Goal: Task Accomplishment & Management: Manage account settings

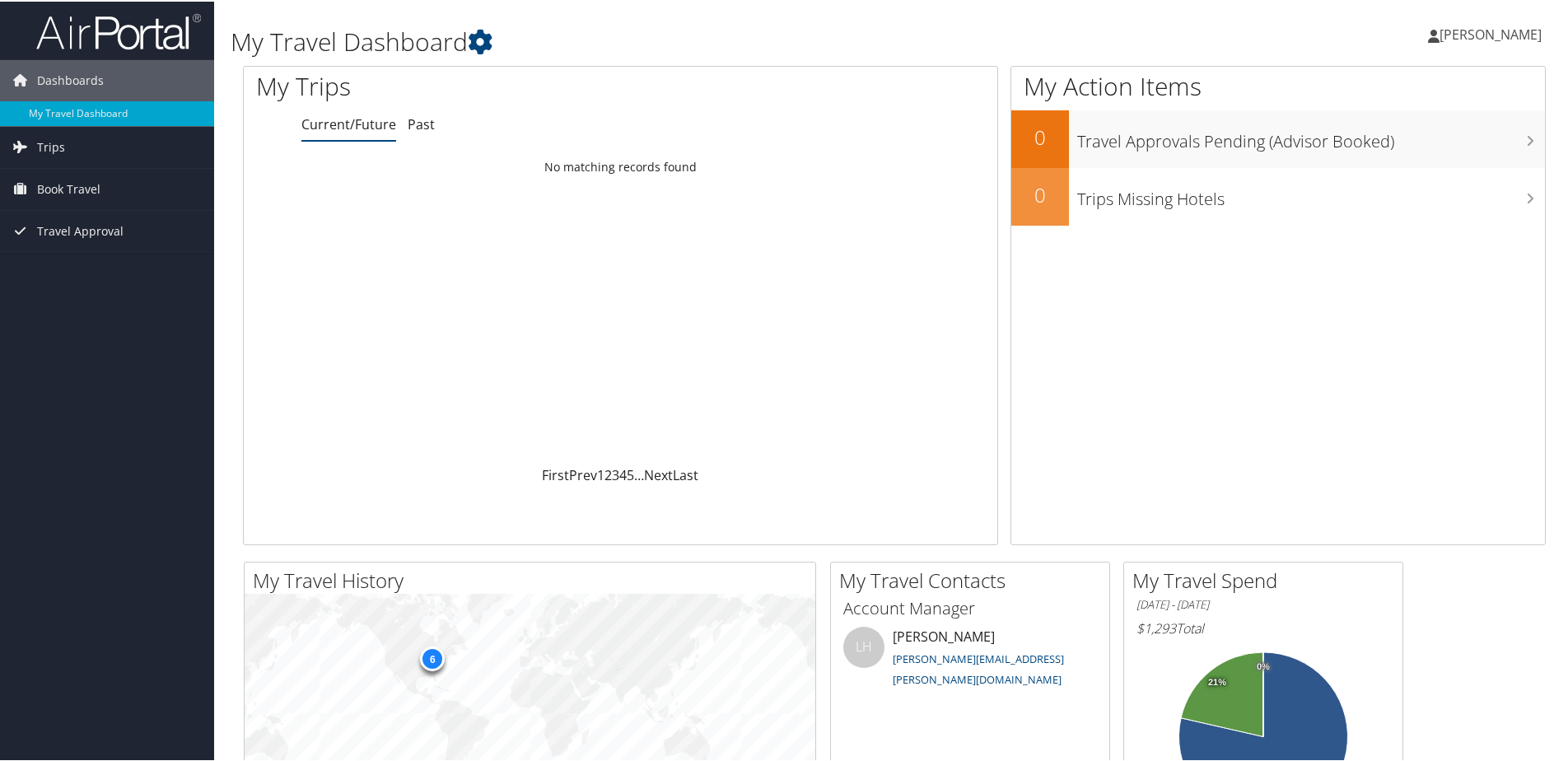
click at [1484, 36] on span "[PERSON_NAME]" at bounding box center [1491, 33] width 102 height 18
click at [1409, 149] on link "View Travel Profile" at bounding box center [1447, 146] width 184 height 28
click at [1458, 31] on span "[PERSON_NAME]" at bounding box center [1491, 33] width 102 height 18
click at [1405, 146] on link "View Travel Profile" at bounding box center [1447, 146] width 184 height 28
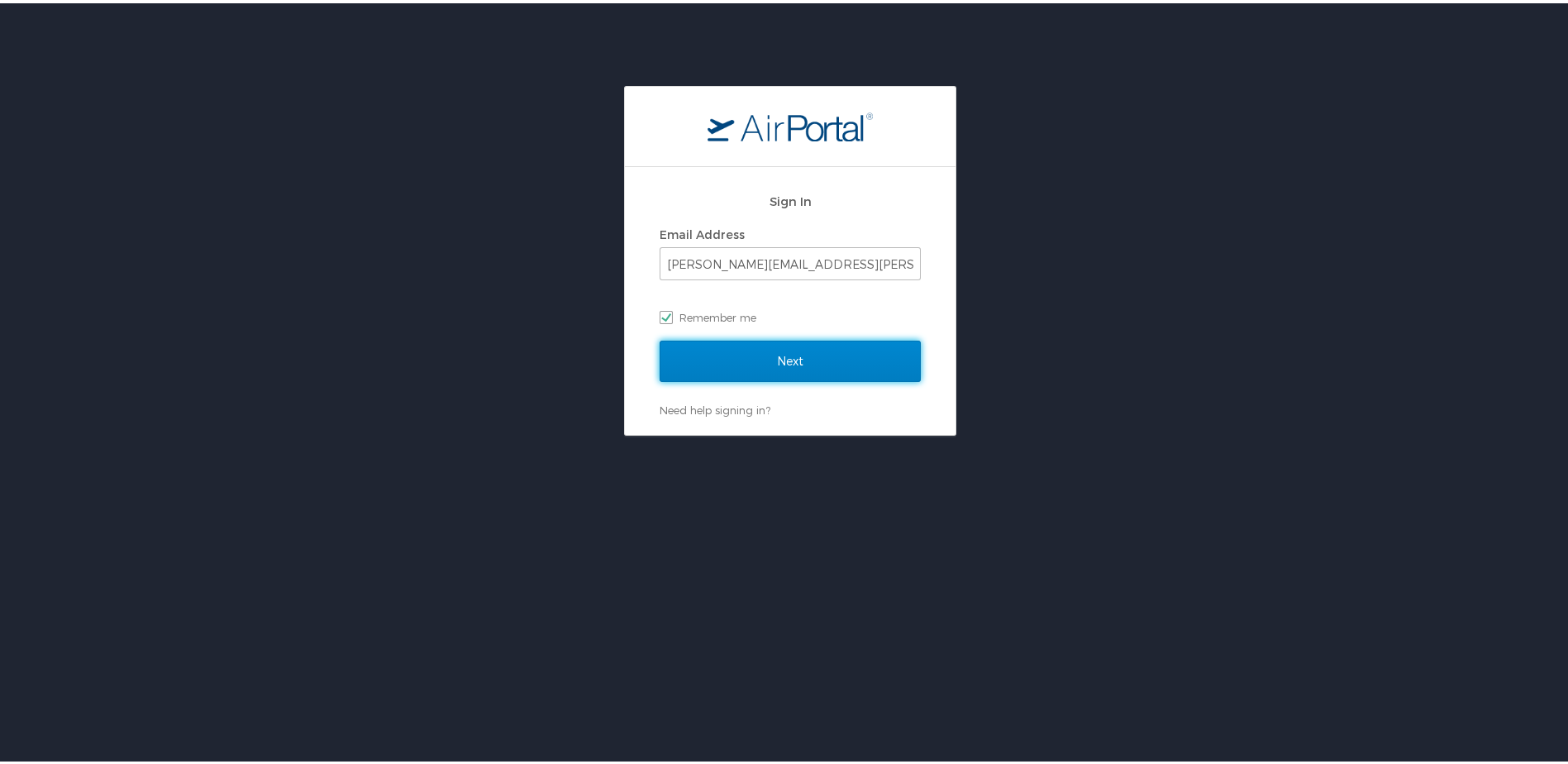
click at [784, 354] on input "Next" at bounding box center [790, 357] width 261 height 42
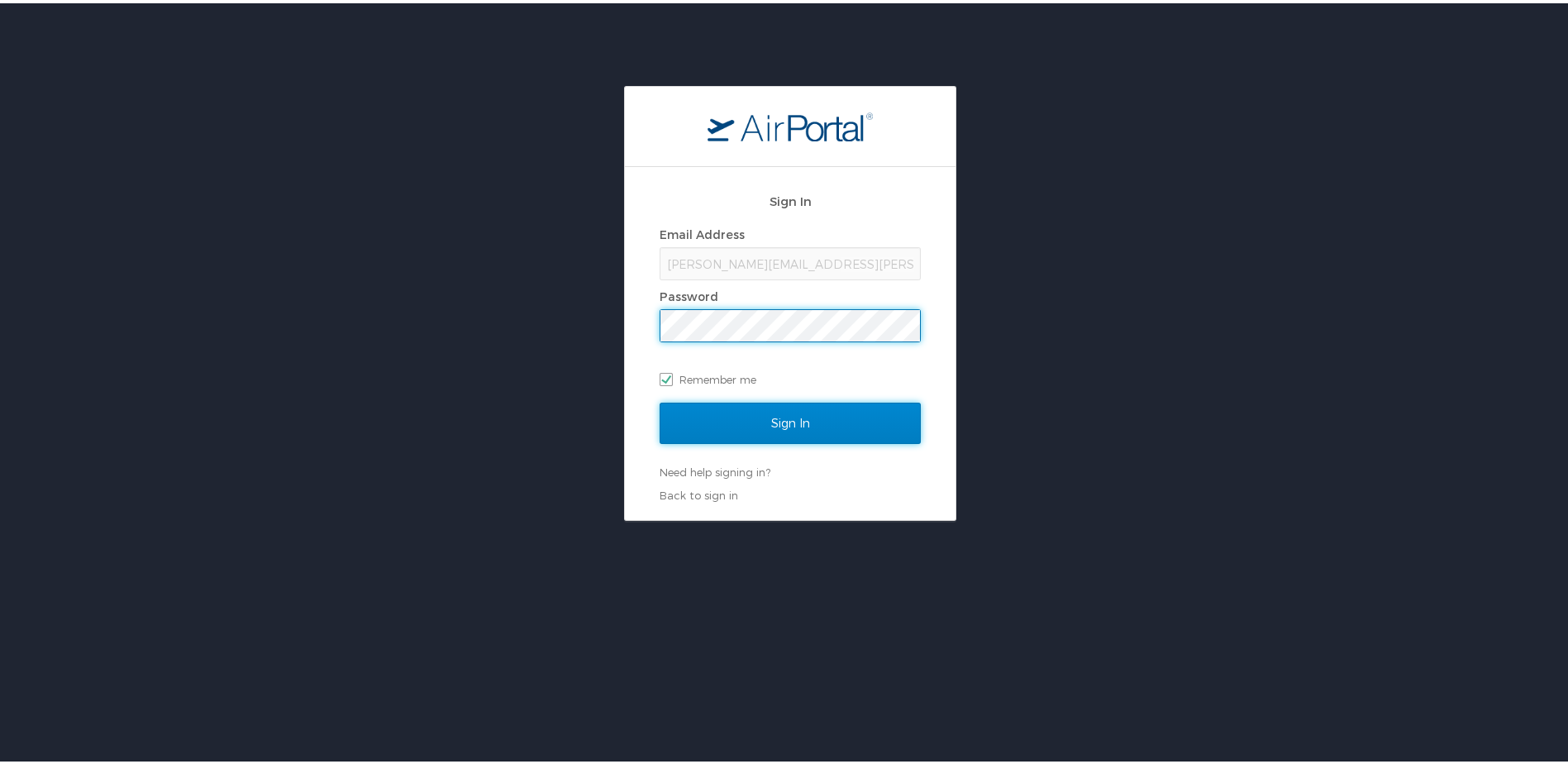
click at [803, 413] on input "Sign In" at bounding box center [790, 419] width 261 height 42
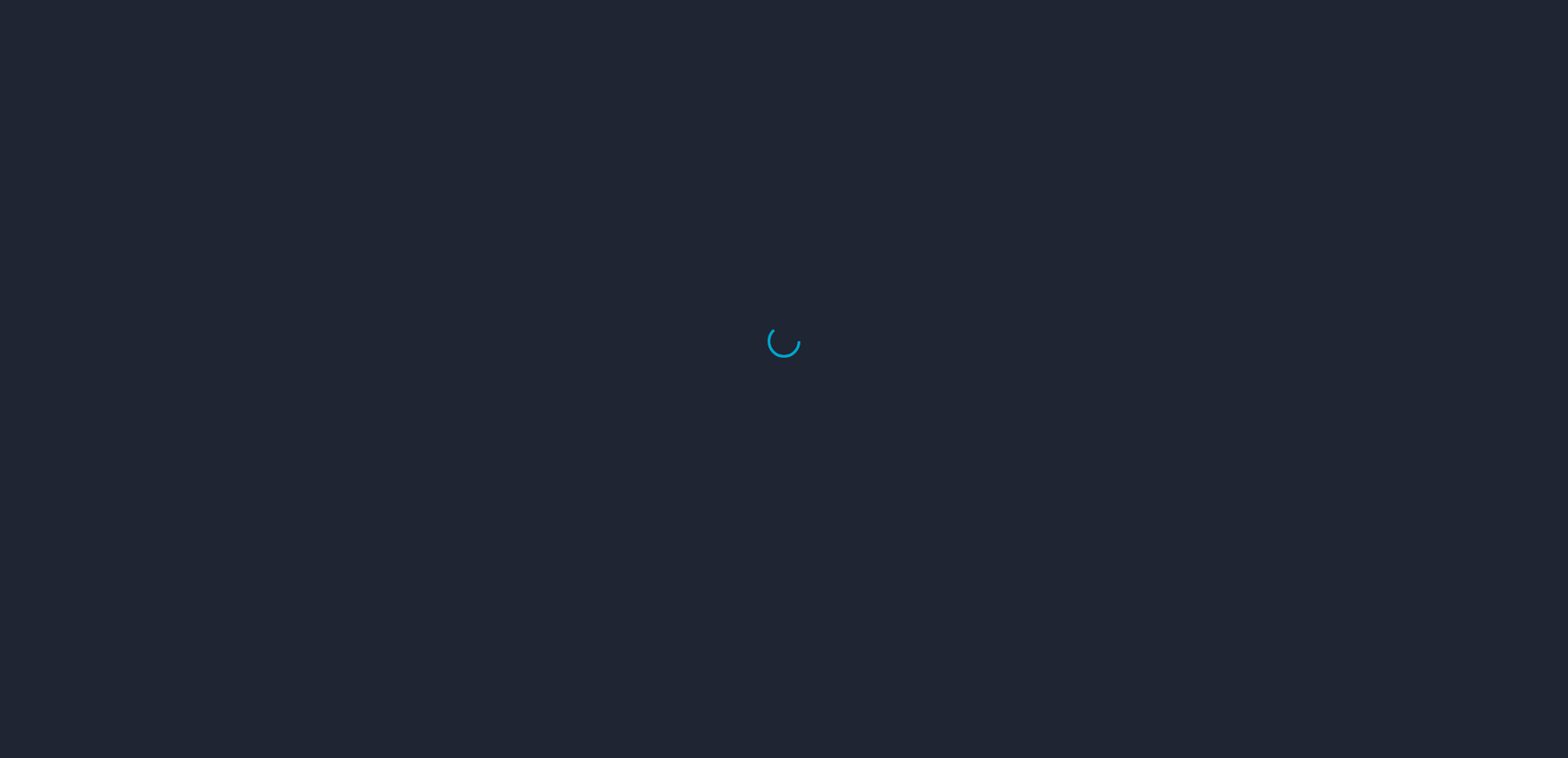
select select "US"
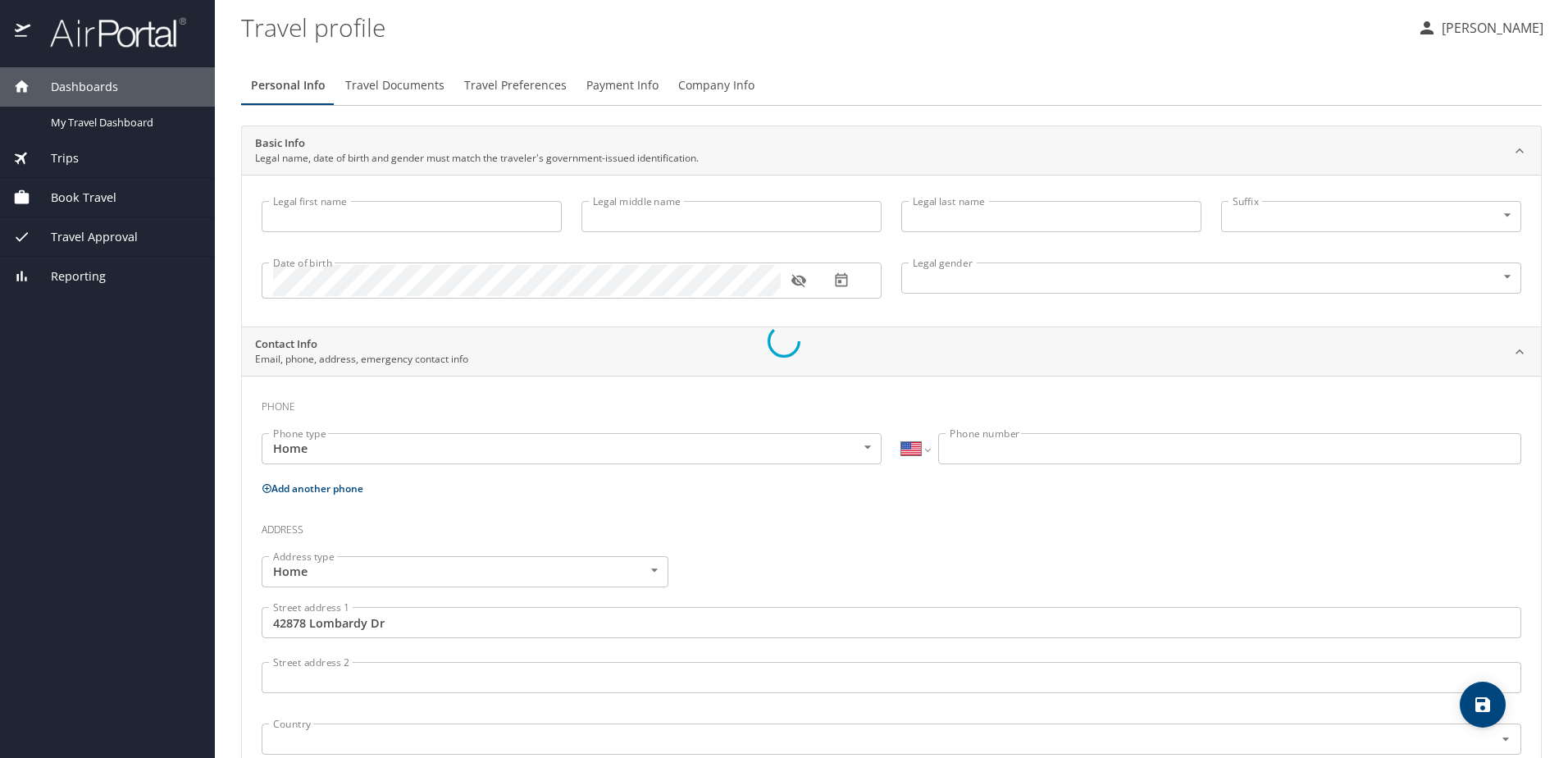
type input "[PERSON_NAME]"
type input "[DEMOGRAPHIC_DATA]"
type input "Michi"
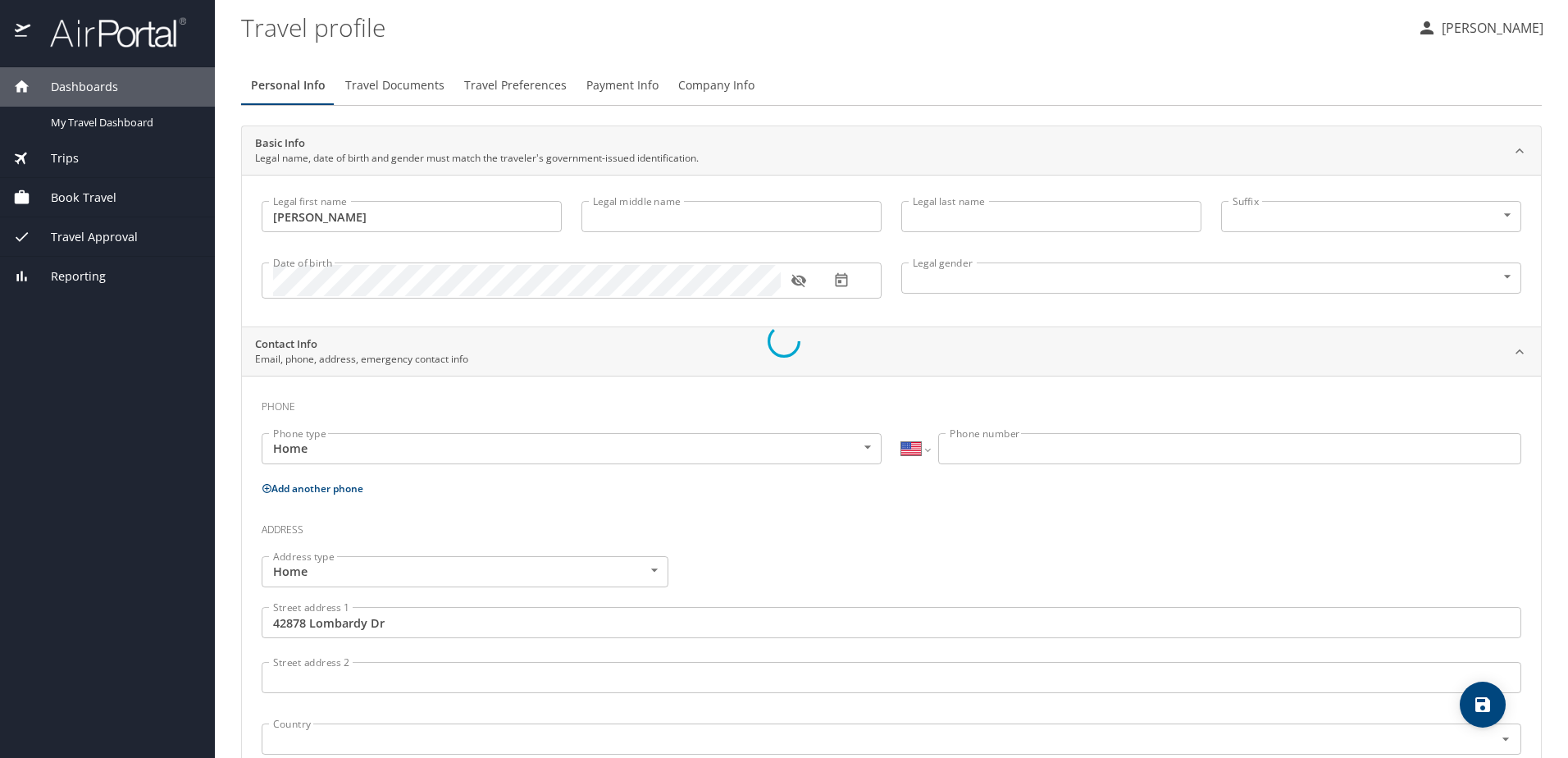
type input "[PERSON_NAME]"
type input "[PHONE_NUMBER]"
type input "[EMAIL_ADDRESS][DOMAIN_NAME]"
type input "[GEOGRAPHIC_DATA]"
type input "[US_STATE]"
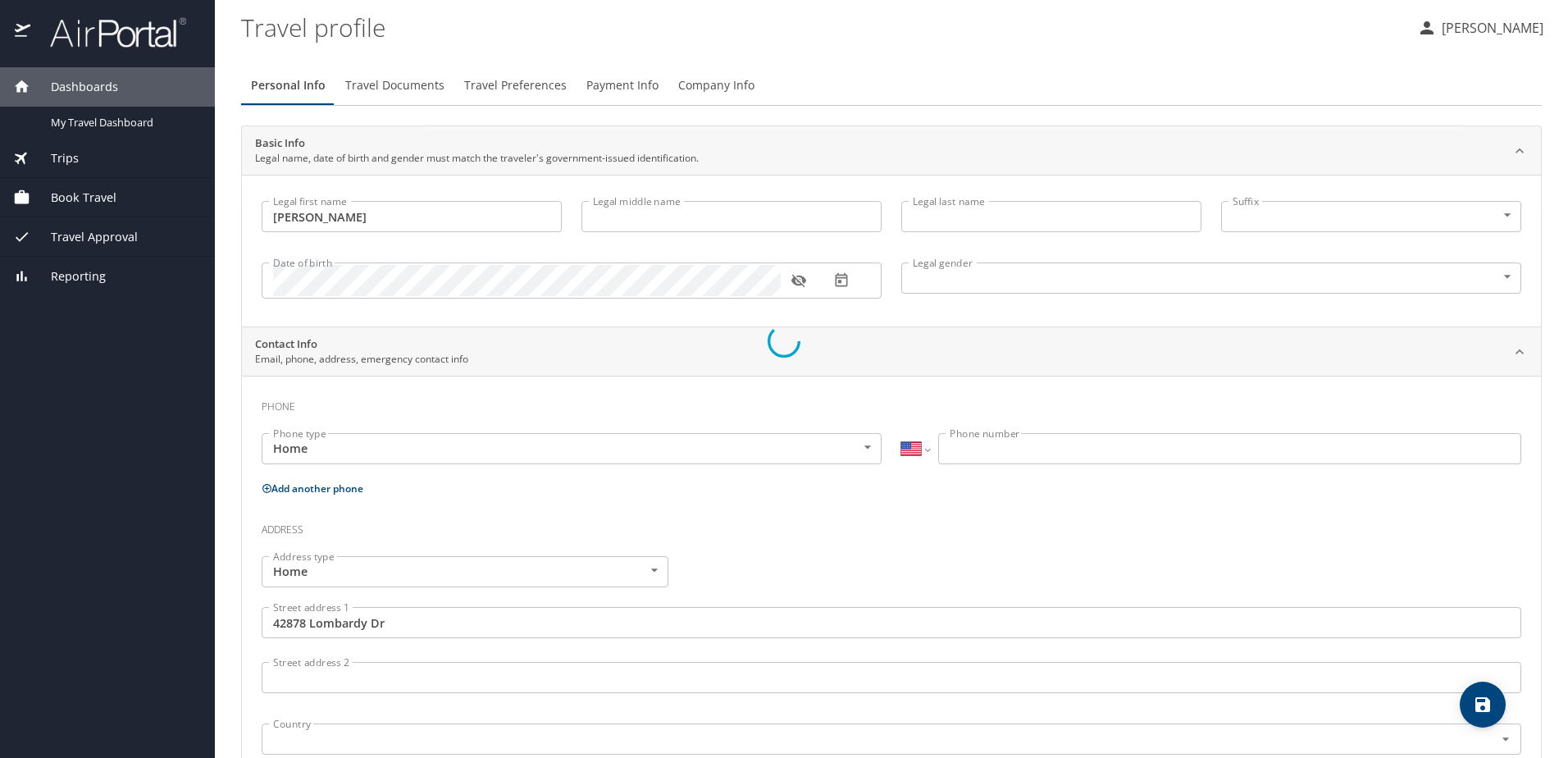
type input "[GEOGRAPHIC_DATA]"
type input "[US_STATE]"
select select "US"
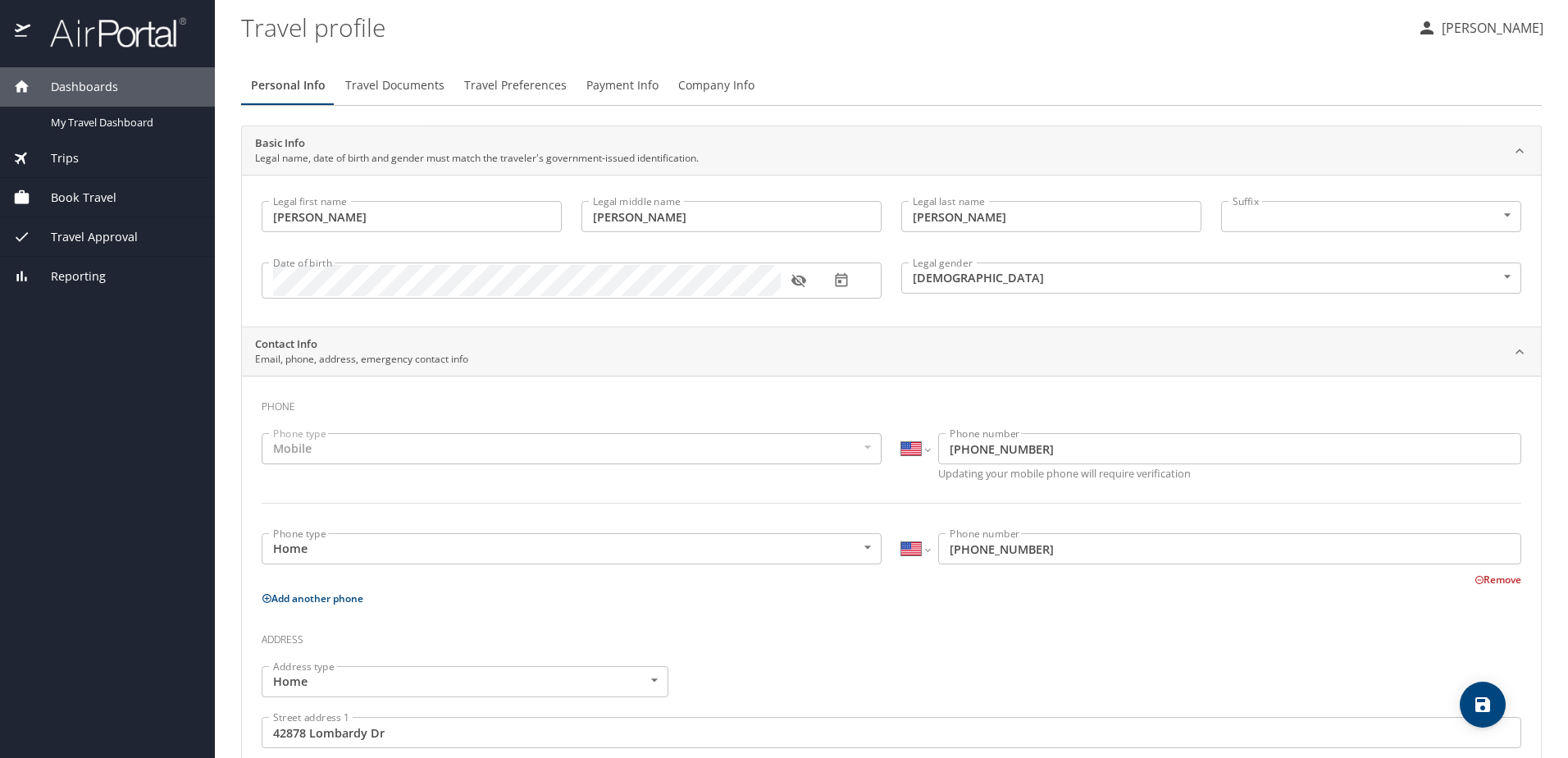
click at [378, 80] on span "Travel Documents" at bounding box center [395, 85] width 100 height 20
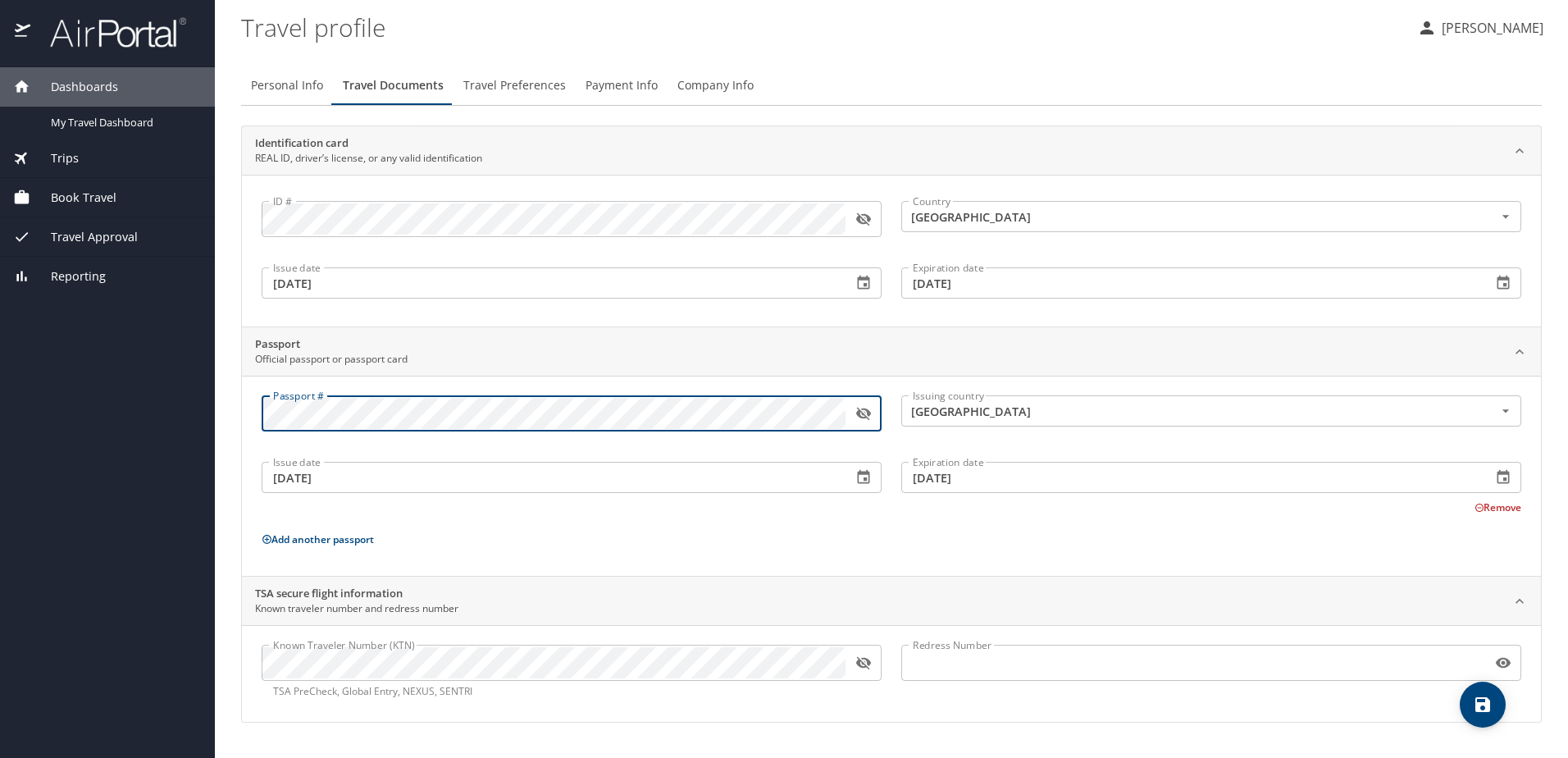
click at [259, 417] on div "Passport # Passport #" at bounding box center [571, 415] width 639 height 59
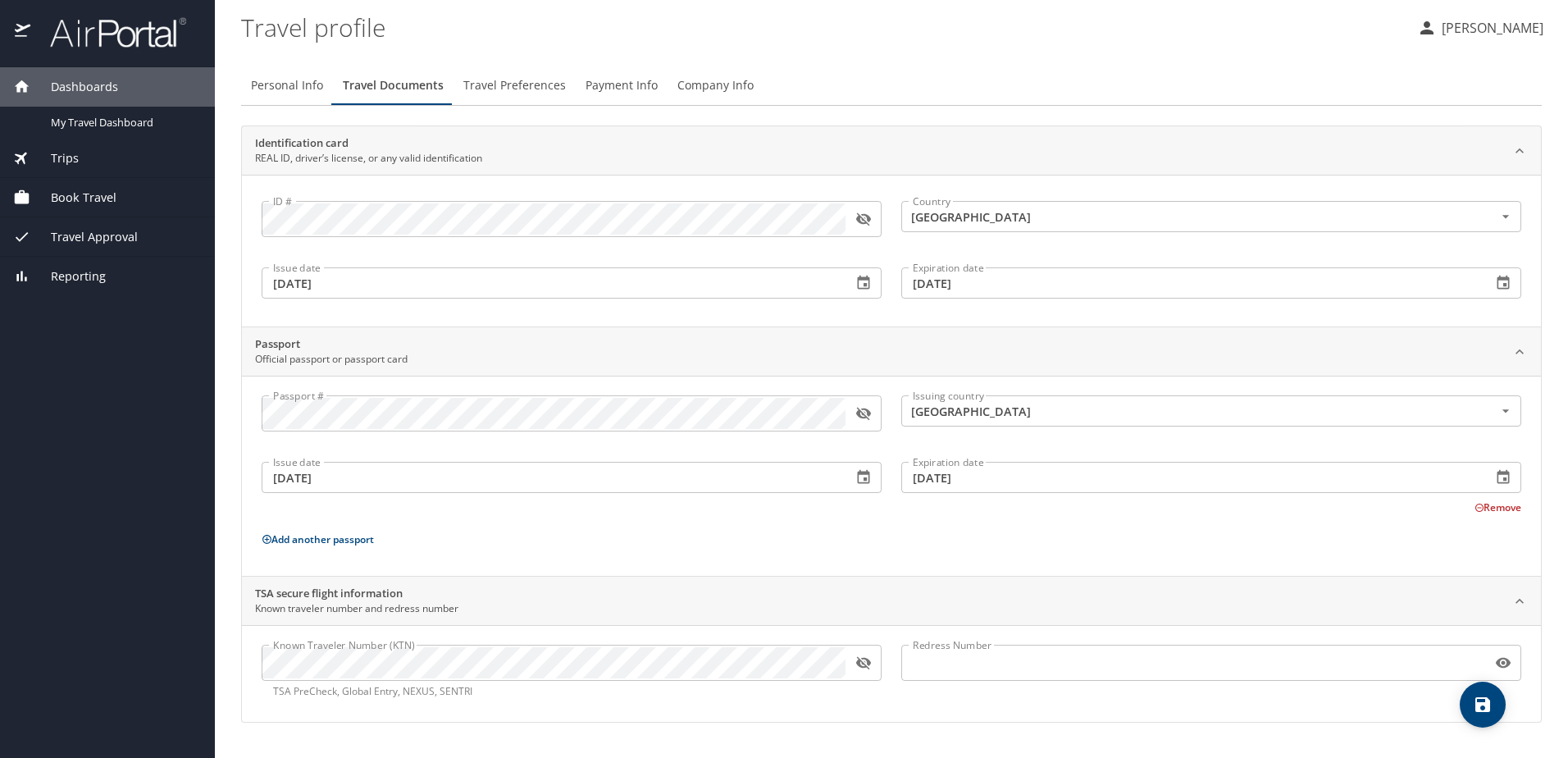
click at [1497, 510] on button "Remove" at bounding box center [1498, 507] width 47 height 14
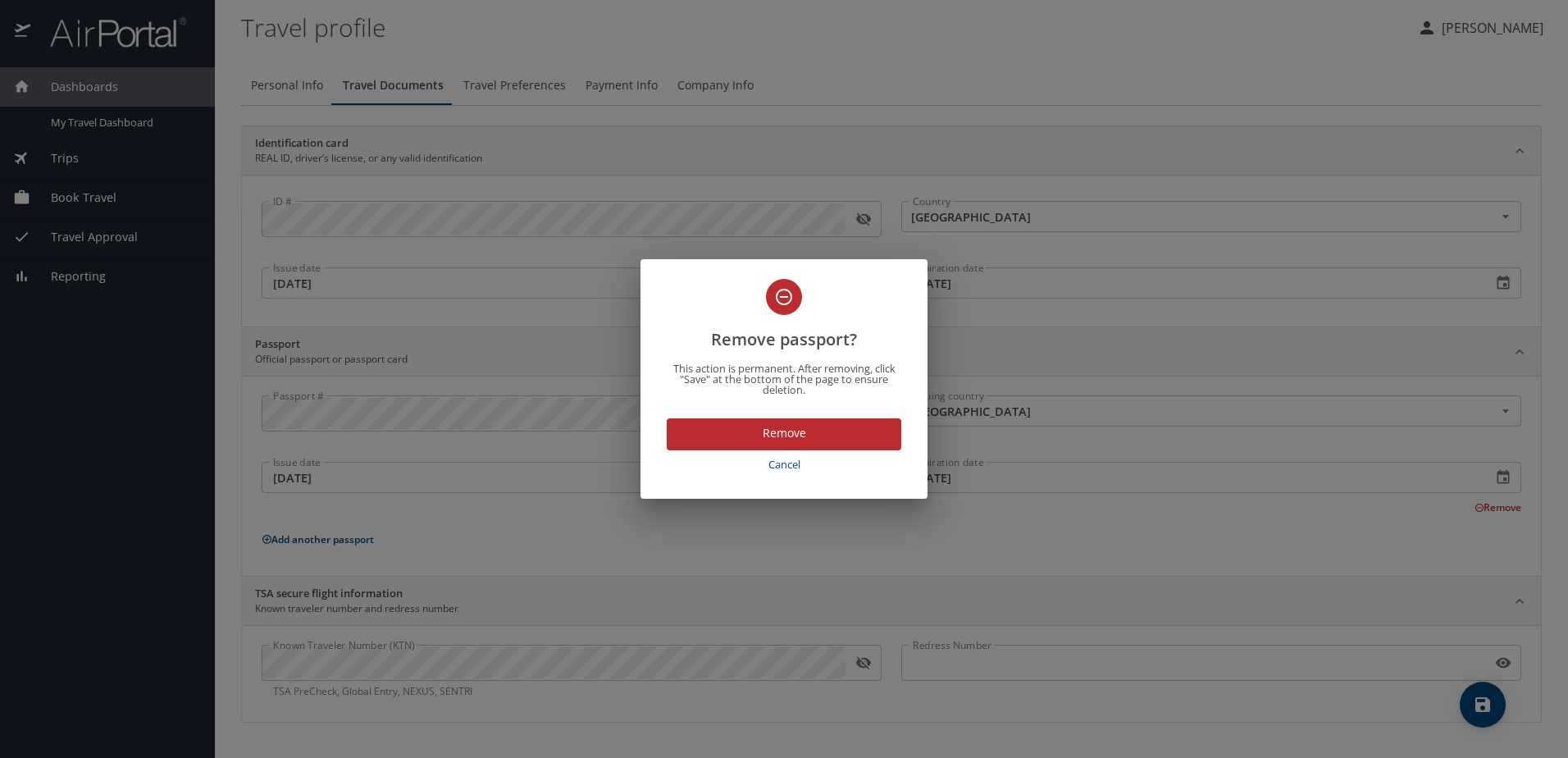
click at [776, 459] on span "Cancel" at bounding box center [784, 465] width 221 height 19
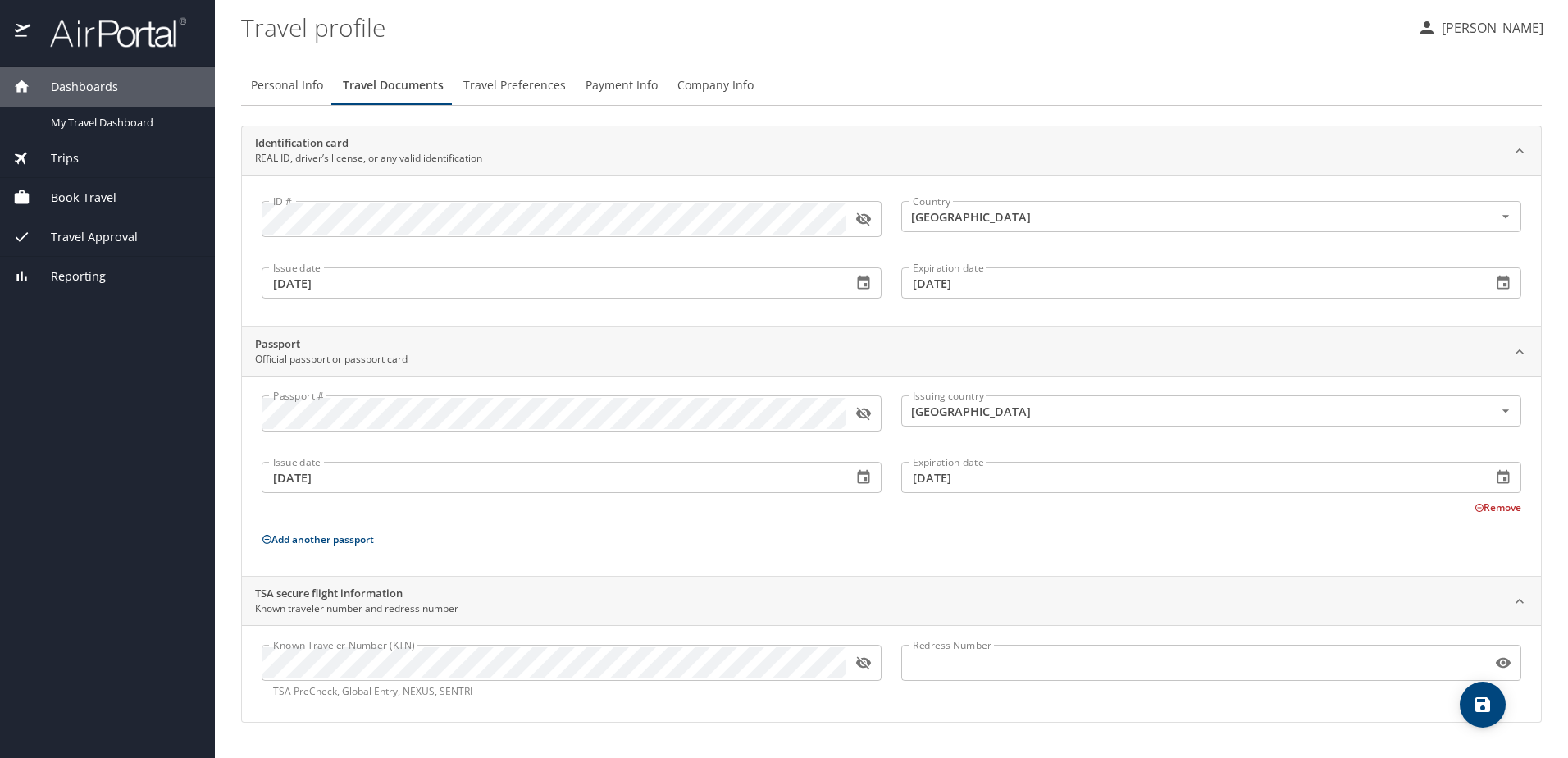
click at [329, 539] on button "Add another passport" at bounding box center [317, 539] width 112 height 14
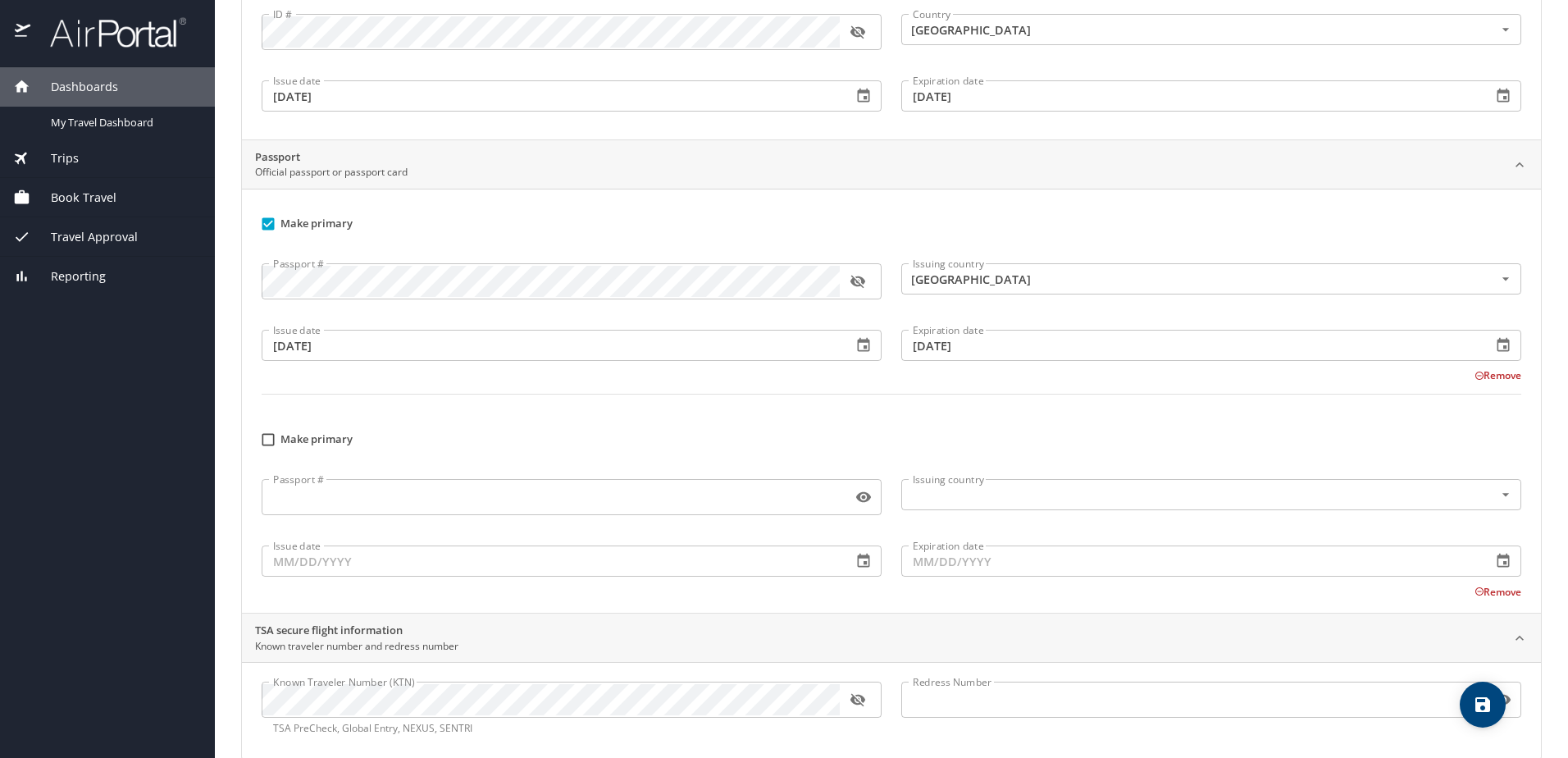
scroll to position [215, 0]
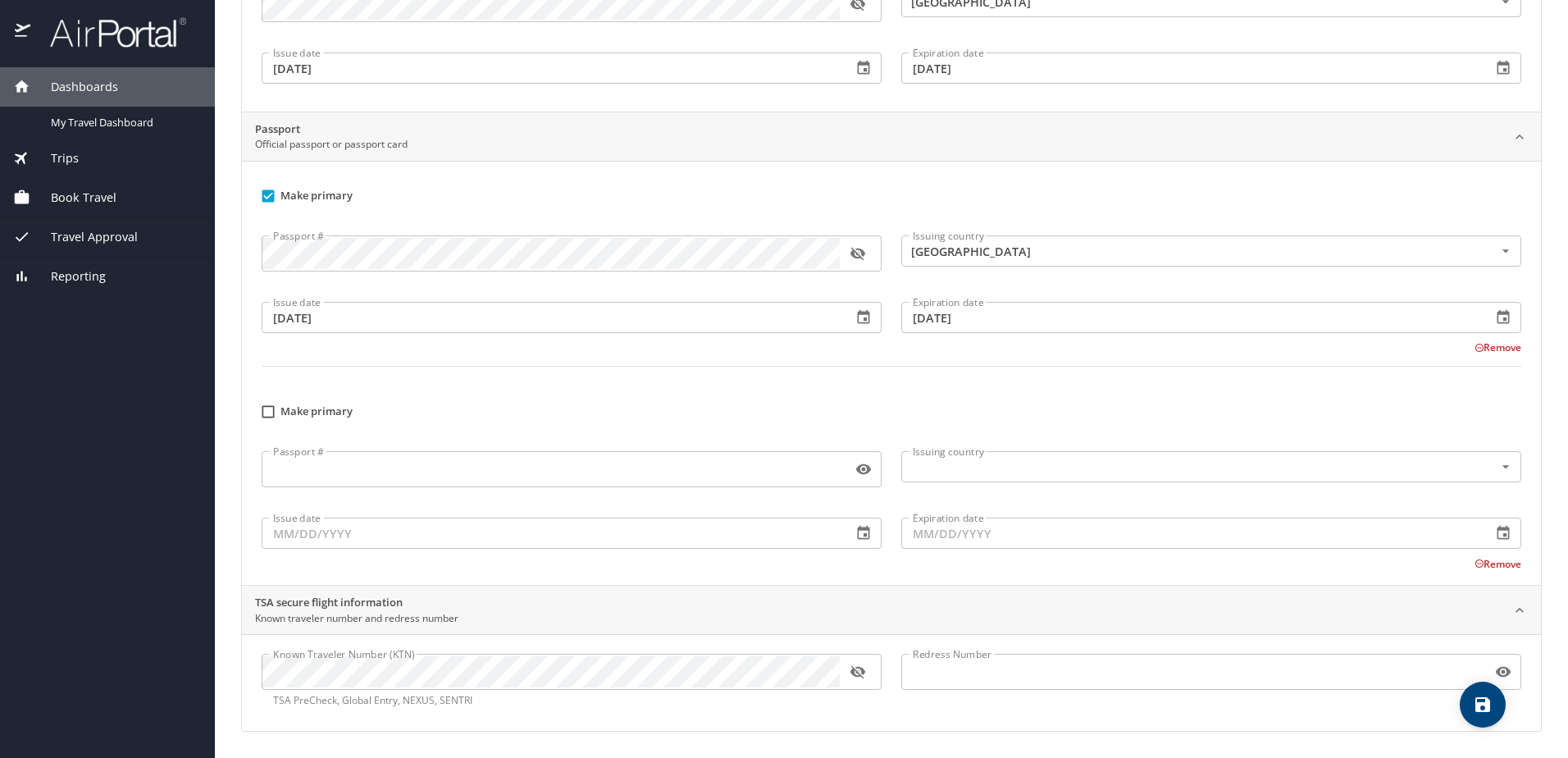
click at [510, 466] on input "Passport #" at bounding box center [553, 469] width 584 height 32
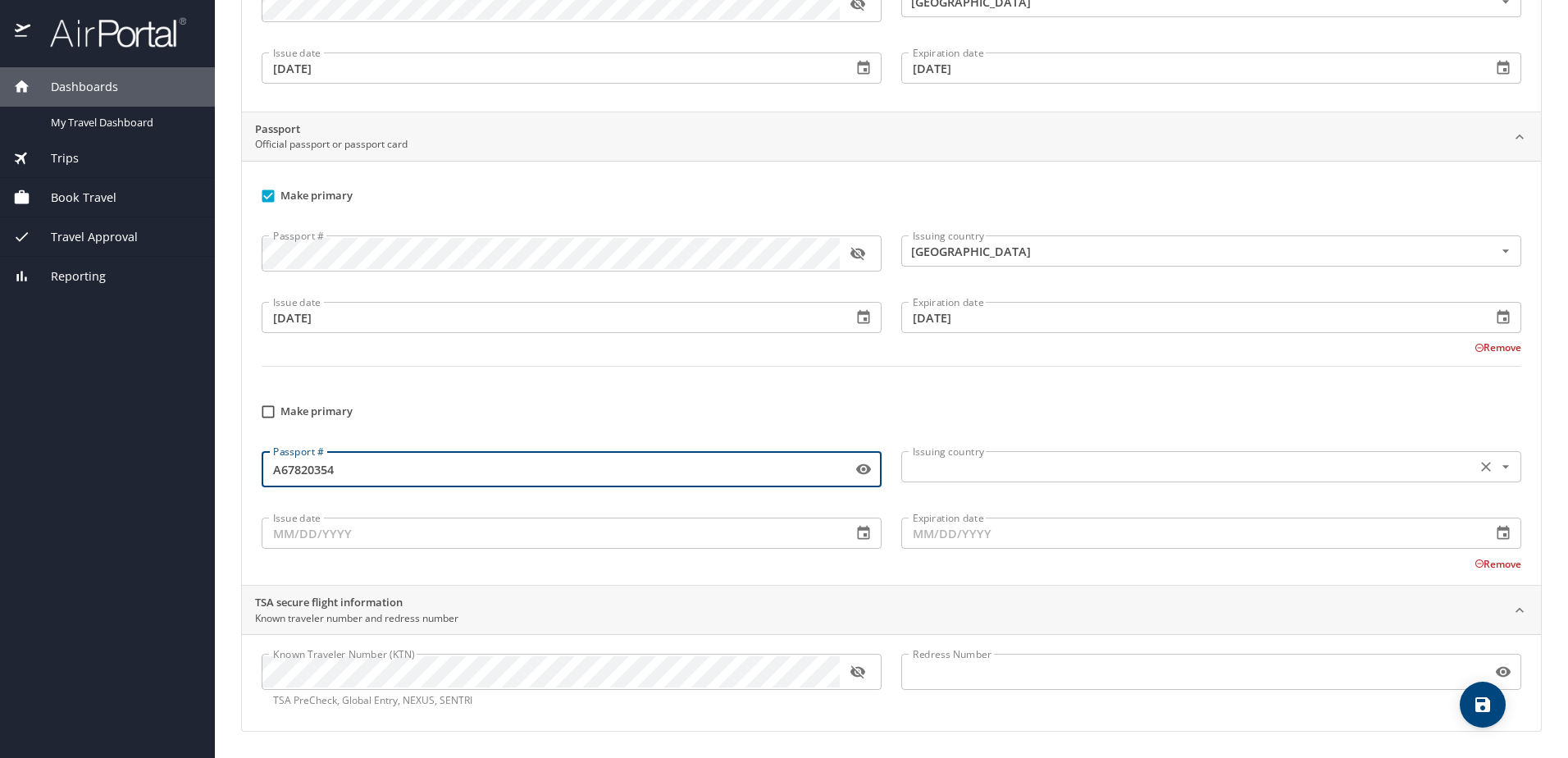
type input "A67820354"
click at [1100, 471] on input "text" at bounding box center [1188, 467] width 562 height 21
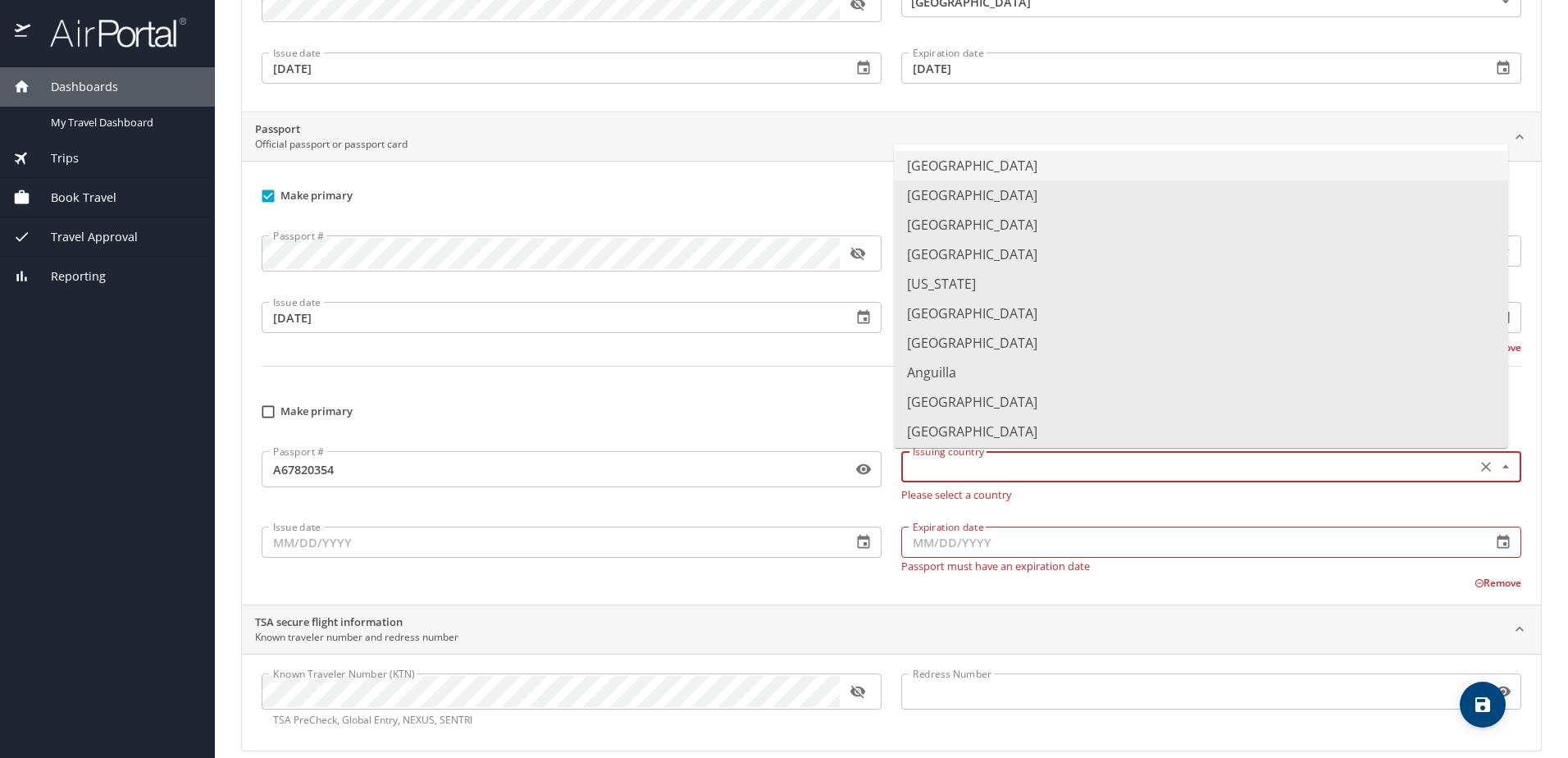
click at [1037, 160] on li "[GEOGRAPHIC_DATA]" at bounding box center [1201, 165] width 614 height 30
type input "[GEOGRAPHIC_DATA]"
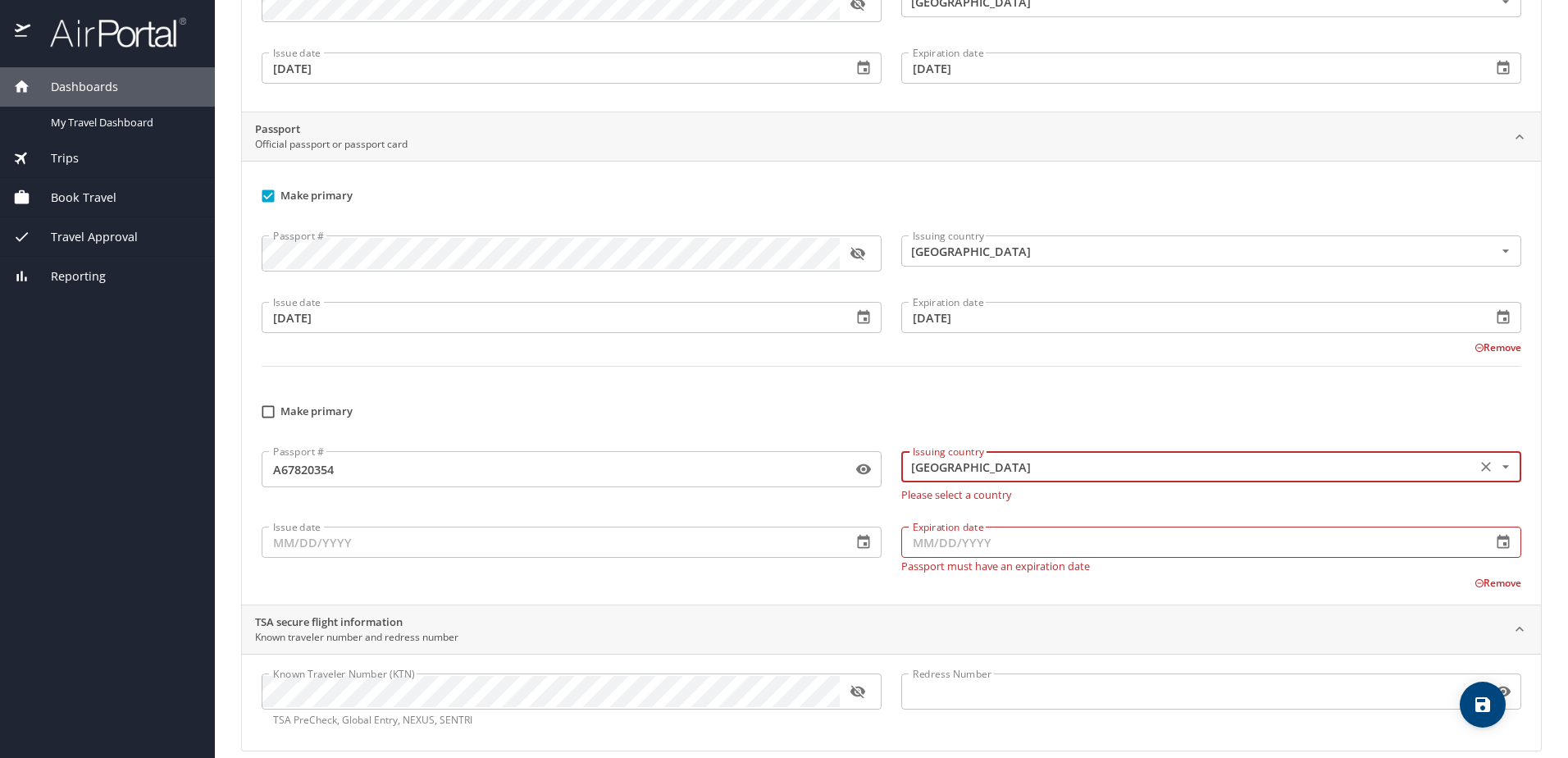
click at [693, 547] on input "Issue date" at bounding box center [550, 541] width 577 height 32
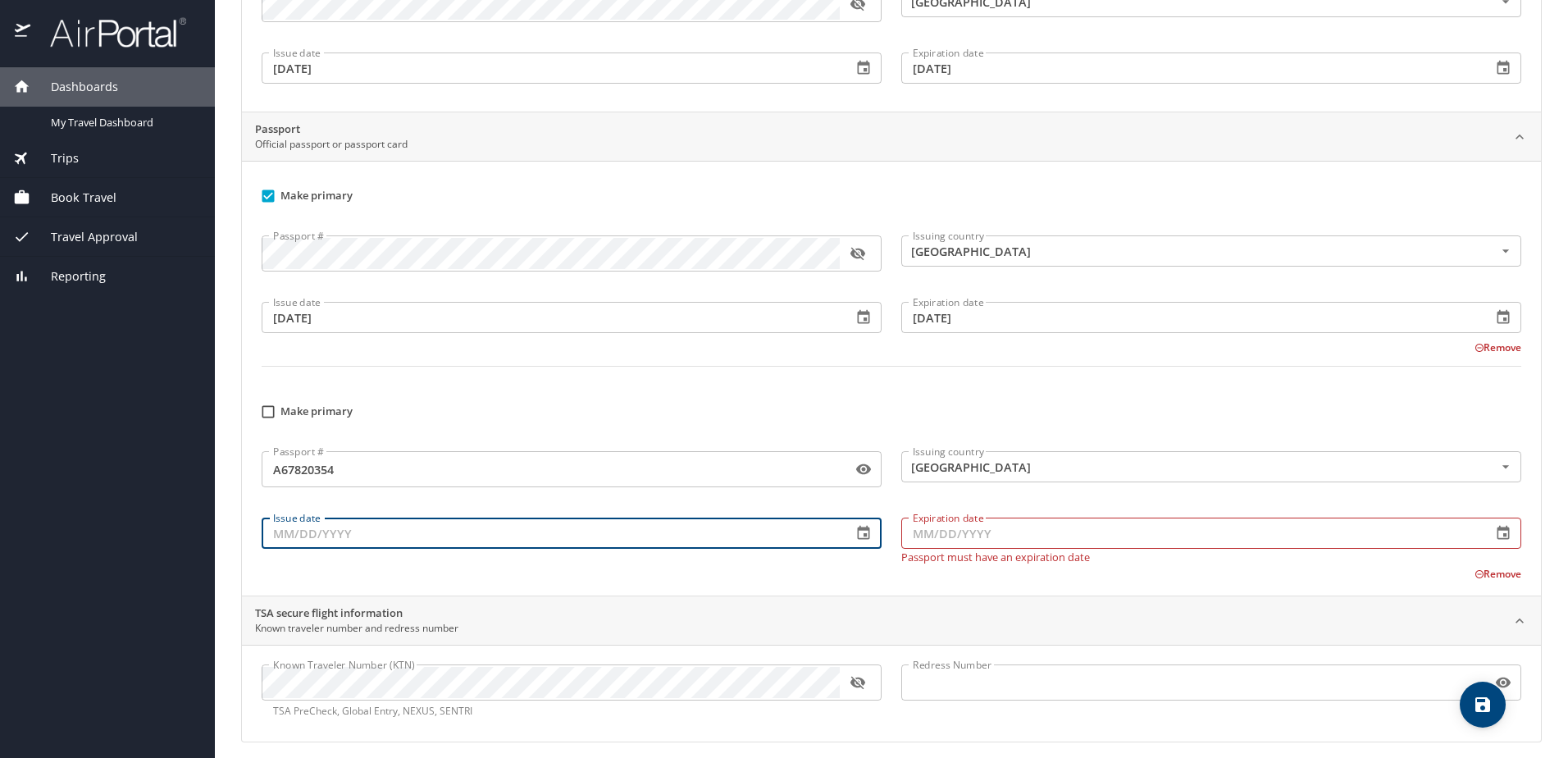
click at [857, 537] on icon "button" at bounding box center [863, 533] width 16 height 16
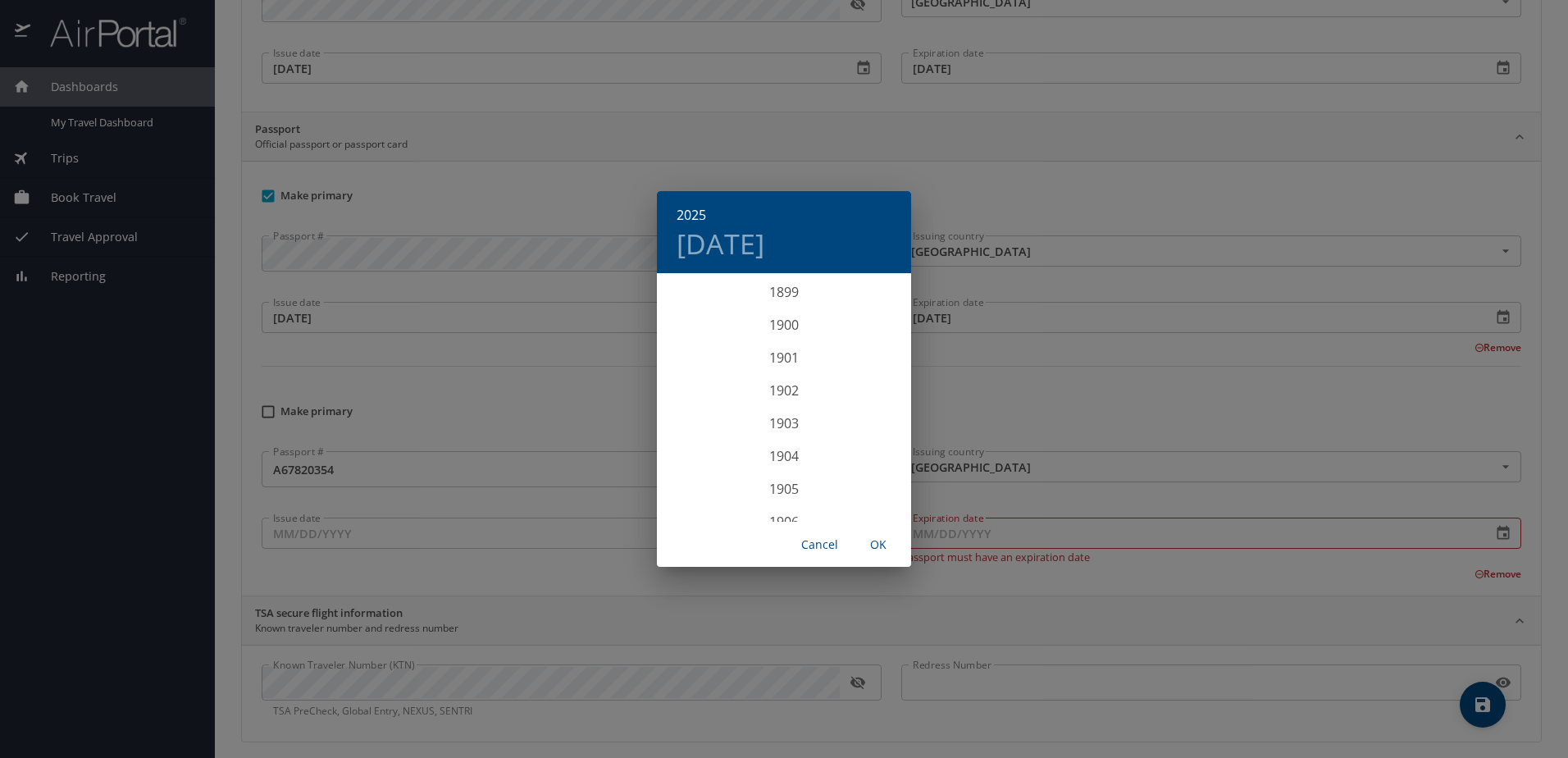
scroll to position [4034, 0]
click at [784, 398] on div "2025" at bounding box center [783, 399] width 254 height 33
click at [783, 425] on div "Aug" at bounding box center [784, 429] width 84 height 61
click at [852, 473] on p "29" at bounding box center [850, 478] width 12 height 11
click at [882, 542] on span "OK" at bounding box center [878, 544] width 39 height 20
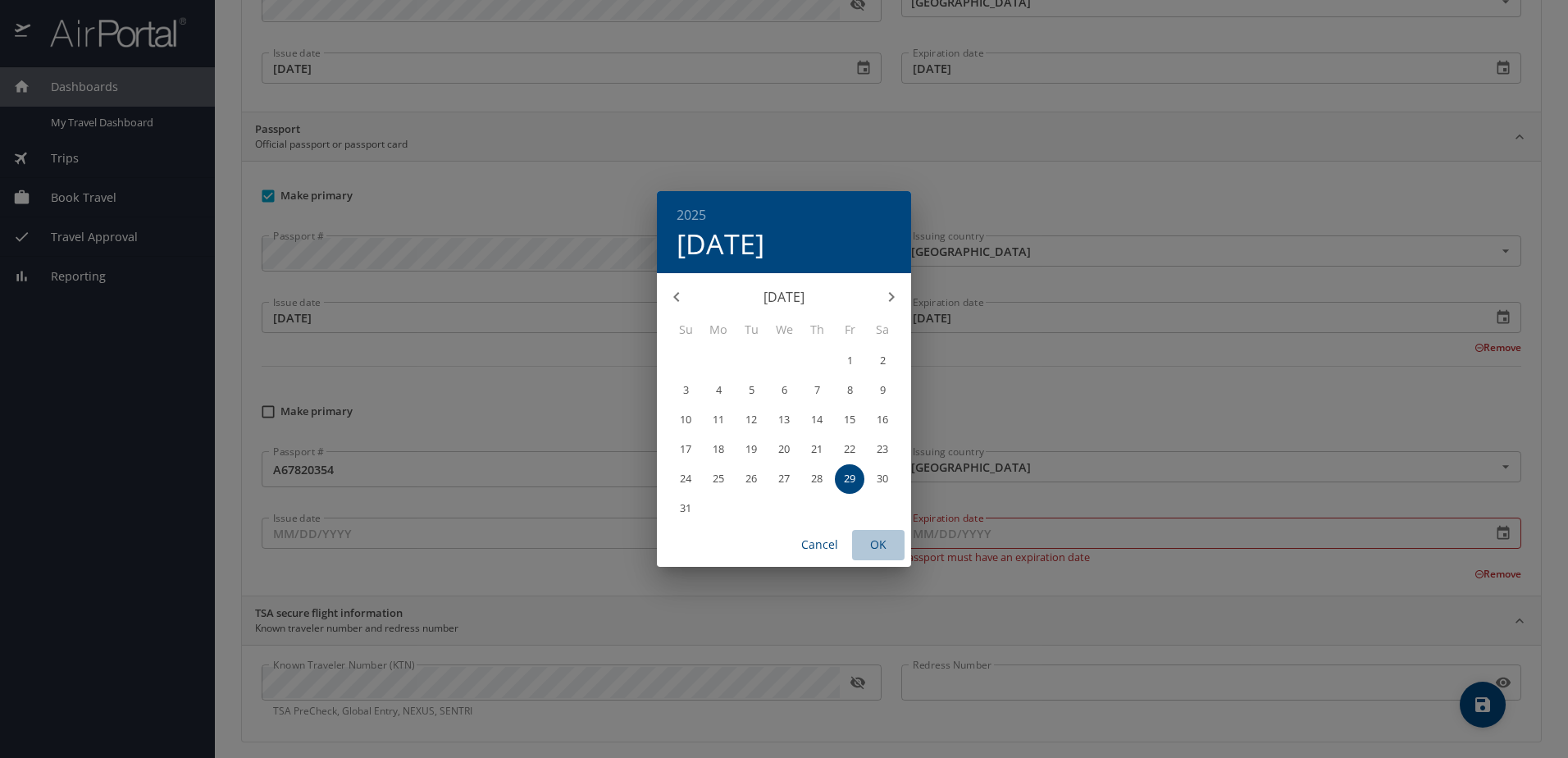
type input "[DATE]"
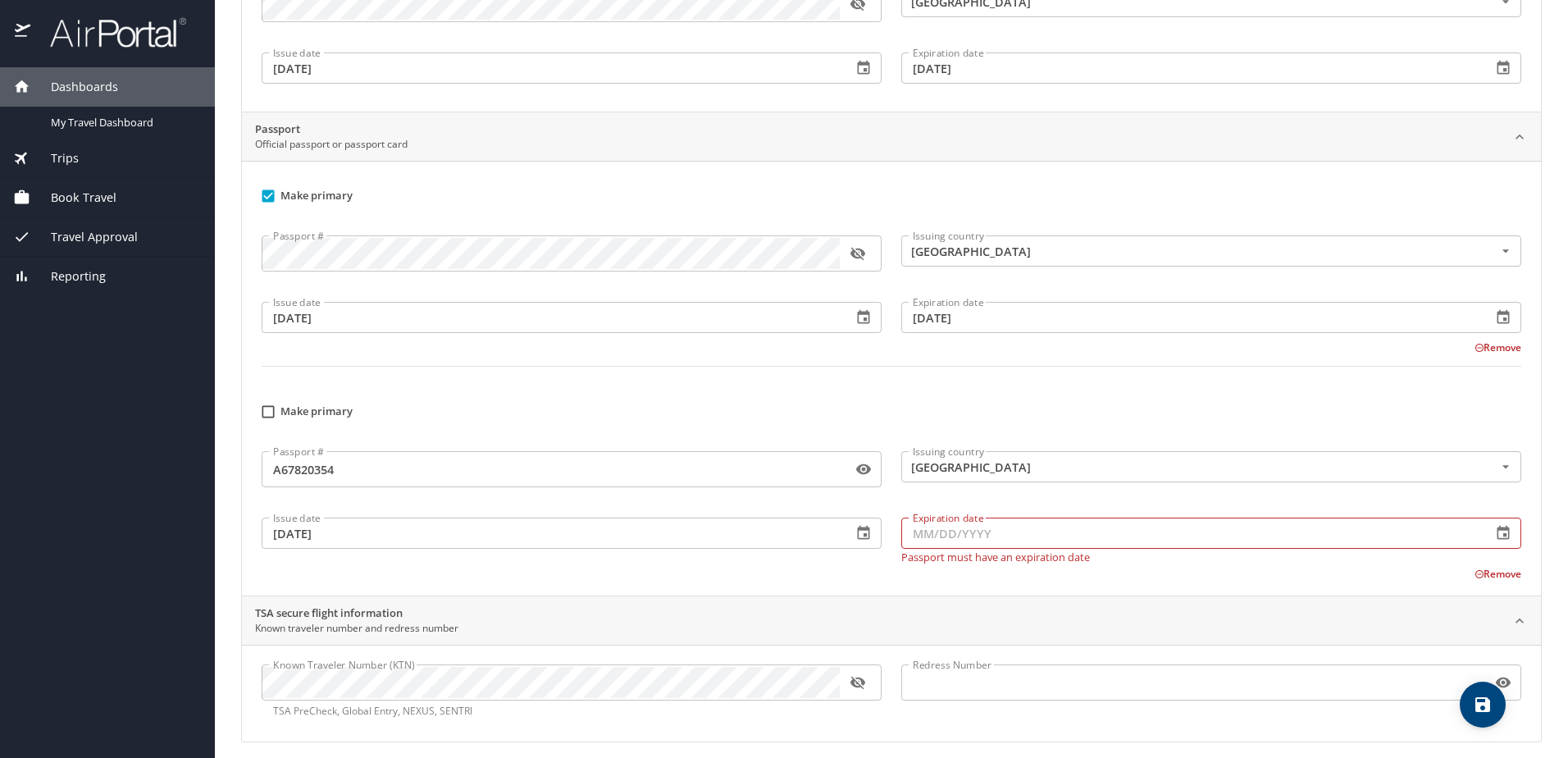
click at [990, 533] on input "Expiration date" at bounding box center [1189, 533] width 577 height 32
click at [1495, 533] on icon "button" at bounding box center [1503, 533] width 16 height 16
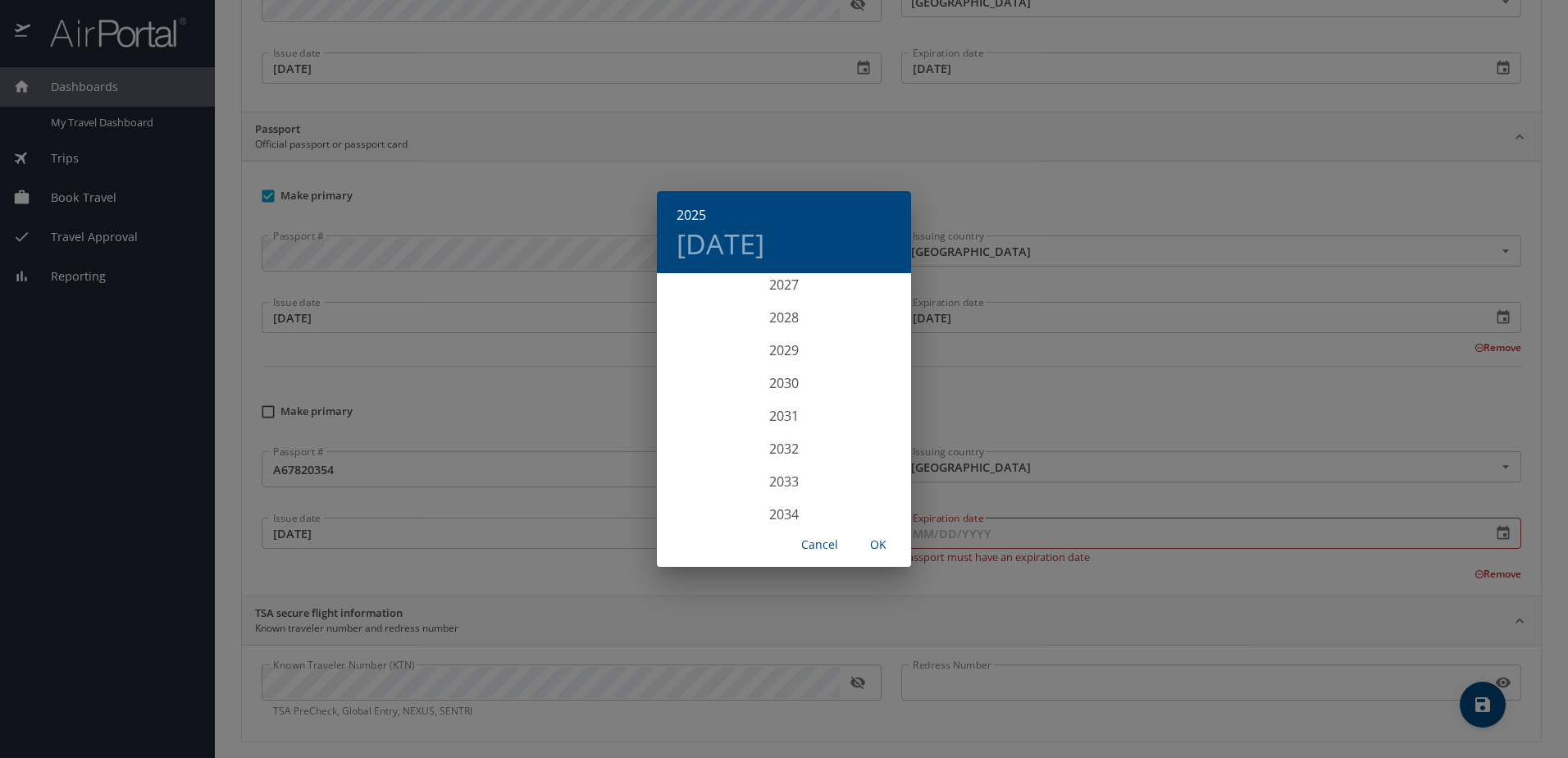
scroll to position [4281, 0]
click at [772, 481] on div "2035" at bounding box center [783, 489] width 254 height 33
click at [793, 435] on div "Aug" at bounding box center [784, 429] width 84 height 61
click at [756, 479] on p "28" at bounding box center [751, 478] width 12 height 11
click at [882, 542] on span "OK" at bounding box center [878, 544] width 39 height 20
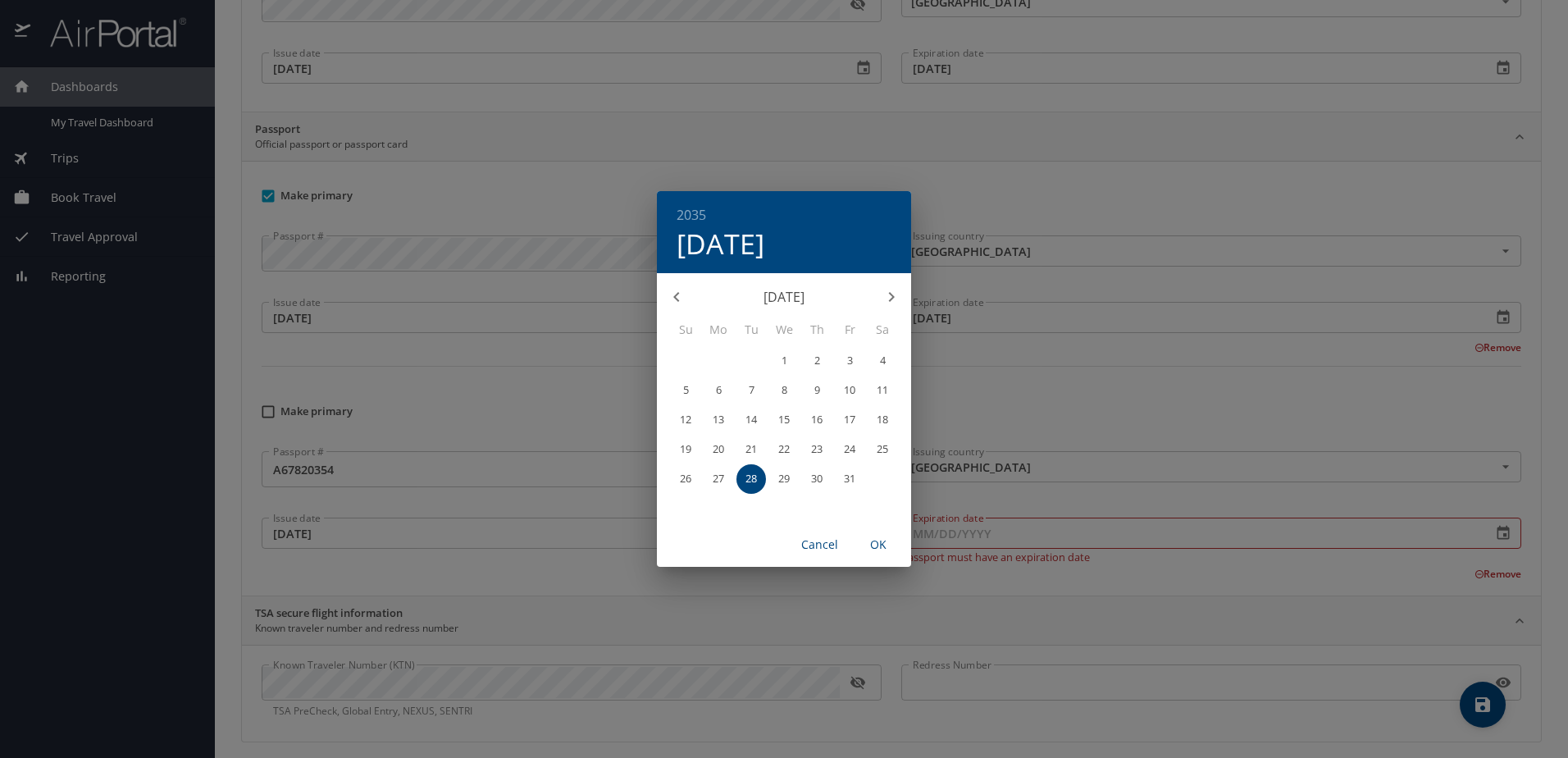
type input "[DATE]"
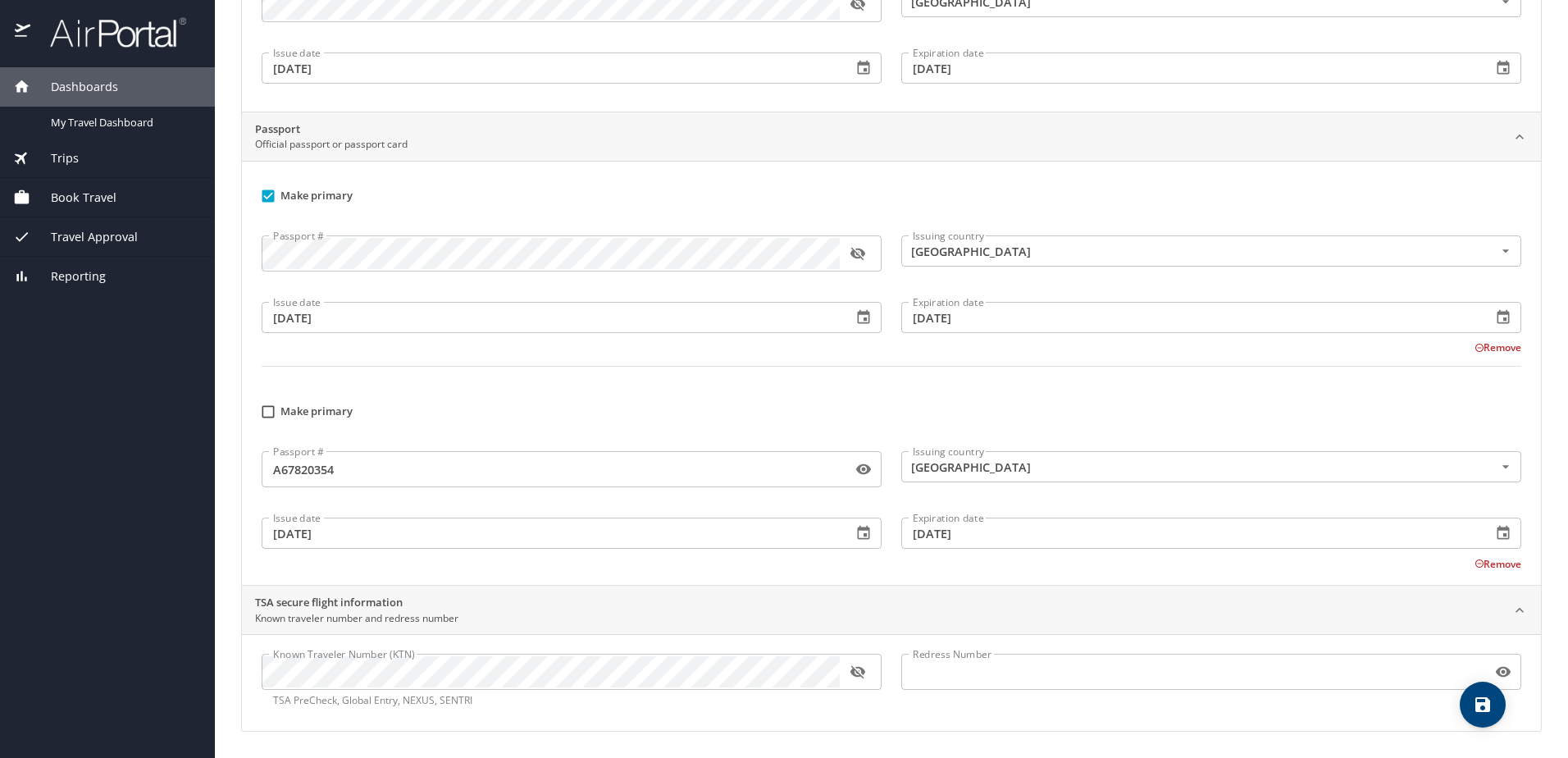
click at [1064, 569] on div "Remove" at bounding box center [881, 562] width 1280 height 20
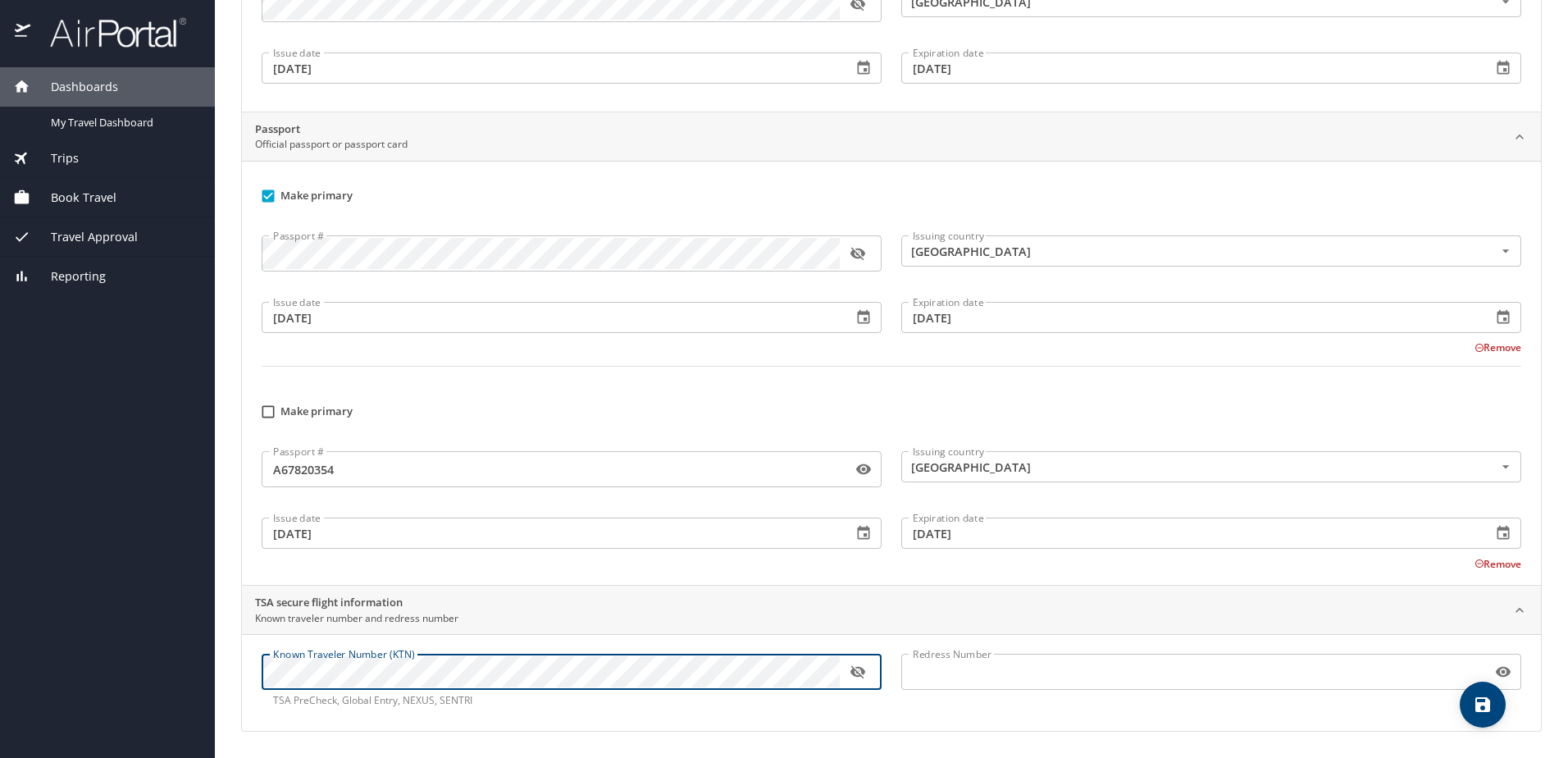
click at [256, 670] on div "Known Traveler Number (KTN) Known Traveler Number (KTN) TSA PreCheck, Global En…" at bounding box center [571, 680] width 639 height 74
click at [1116, 577] on div "Make primary Passport # Passport # Issuing country [GEOGRAPHIC_DATA] Issuing co…" at bounding box center [890, 373] width 1299 height 424
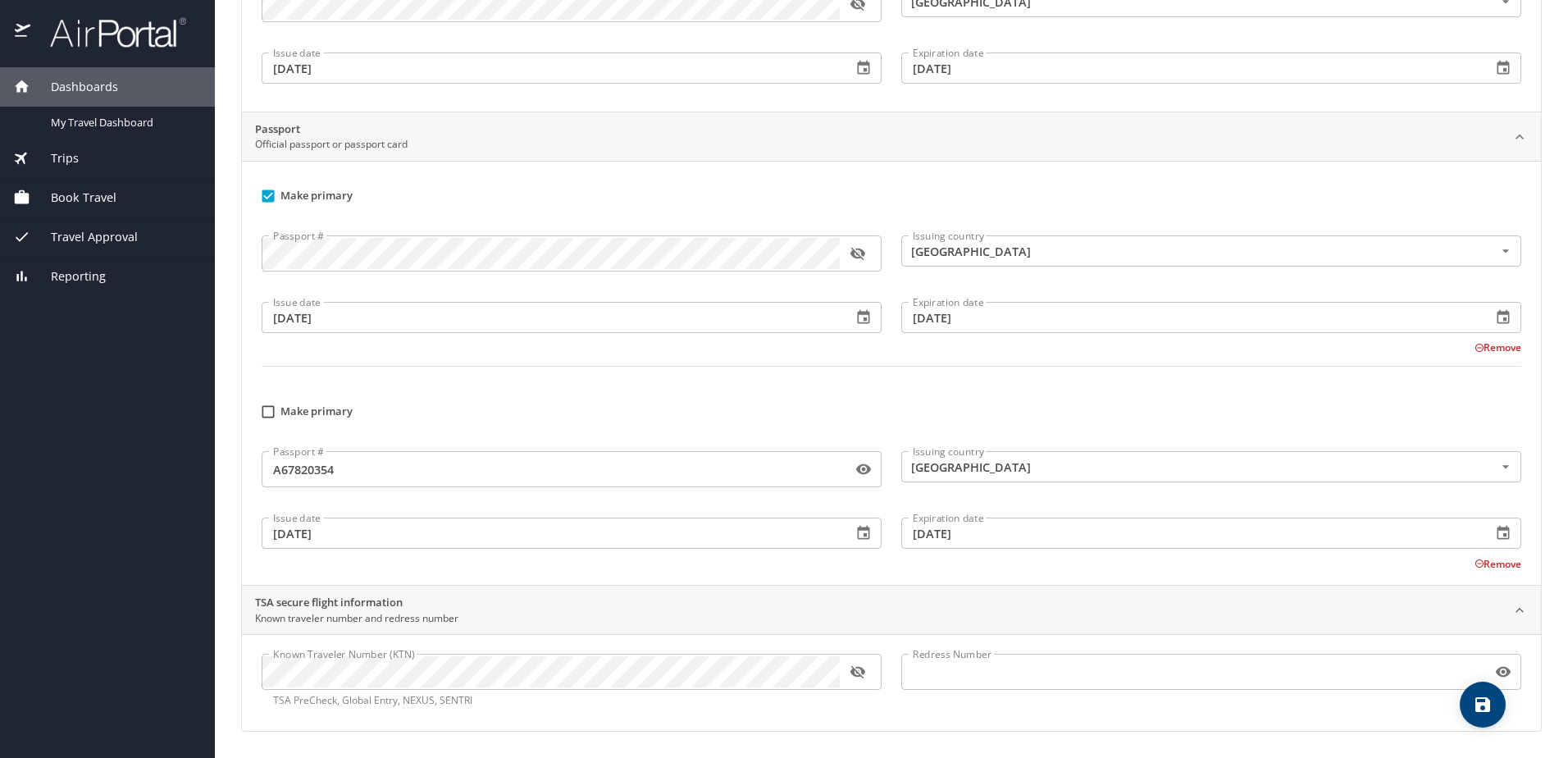
click at [265, 412] on input "Make primary" at bounding box center [268, 411] width 32 height 32
checkbox input "true"
checkbox input "false"
click at [1487, 710] on icon "save" at bounding box center [1482, 703] width 14 height 14
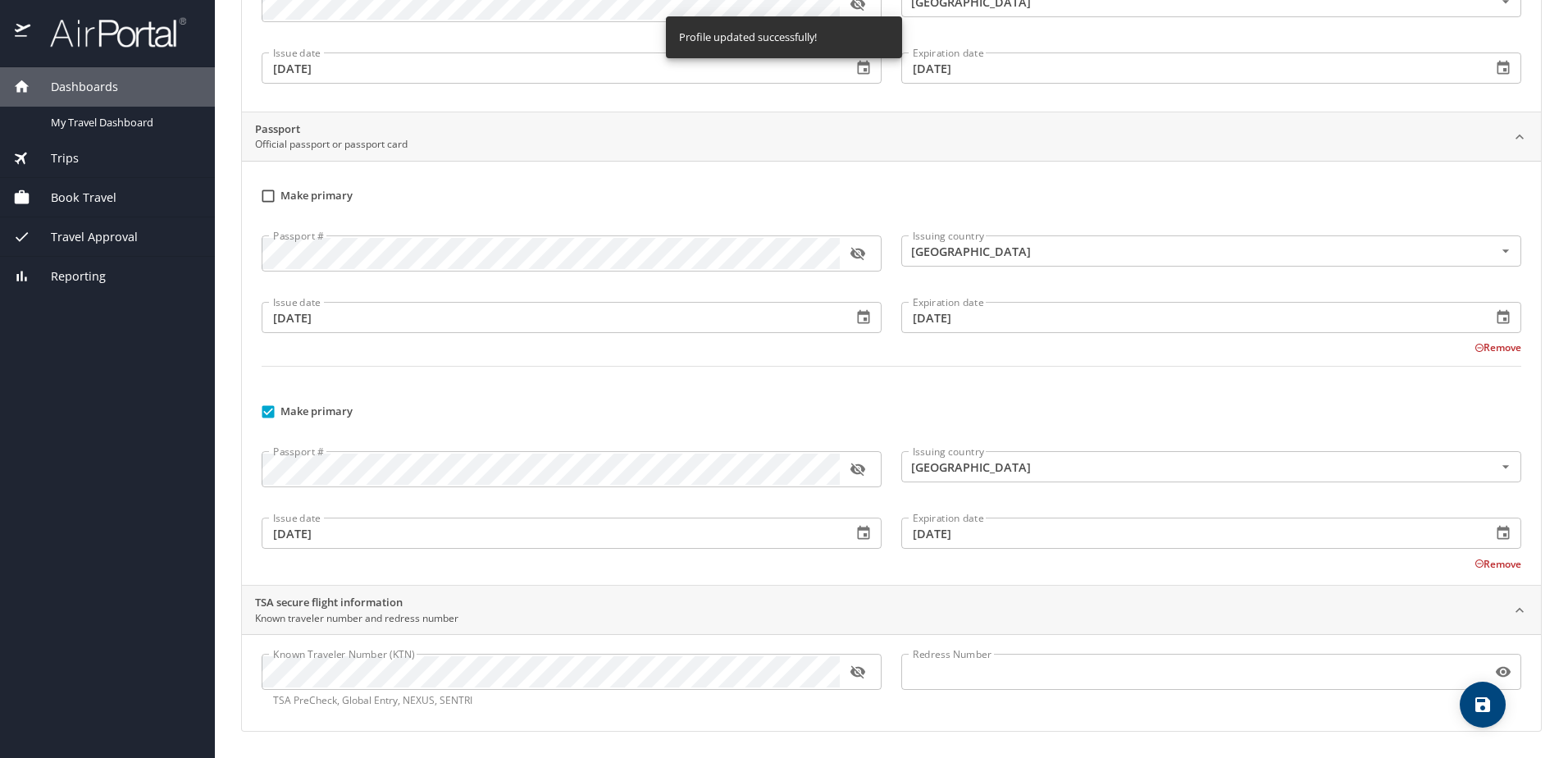
click at [1493, 346] on button "Remove" at bounding box center [1498, 347] width 47 height 14
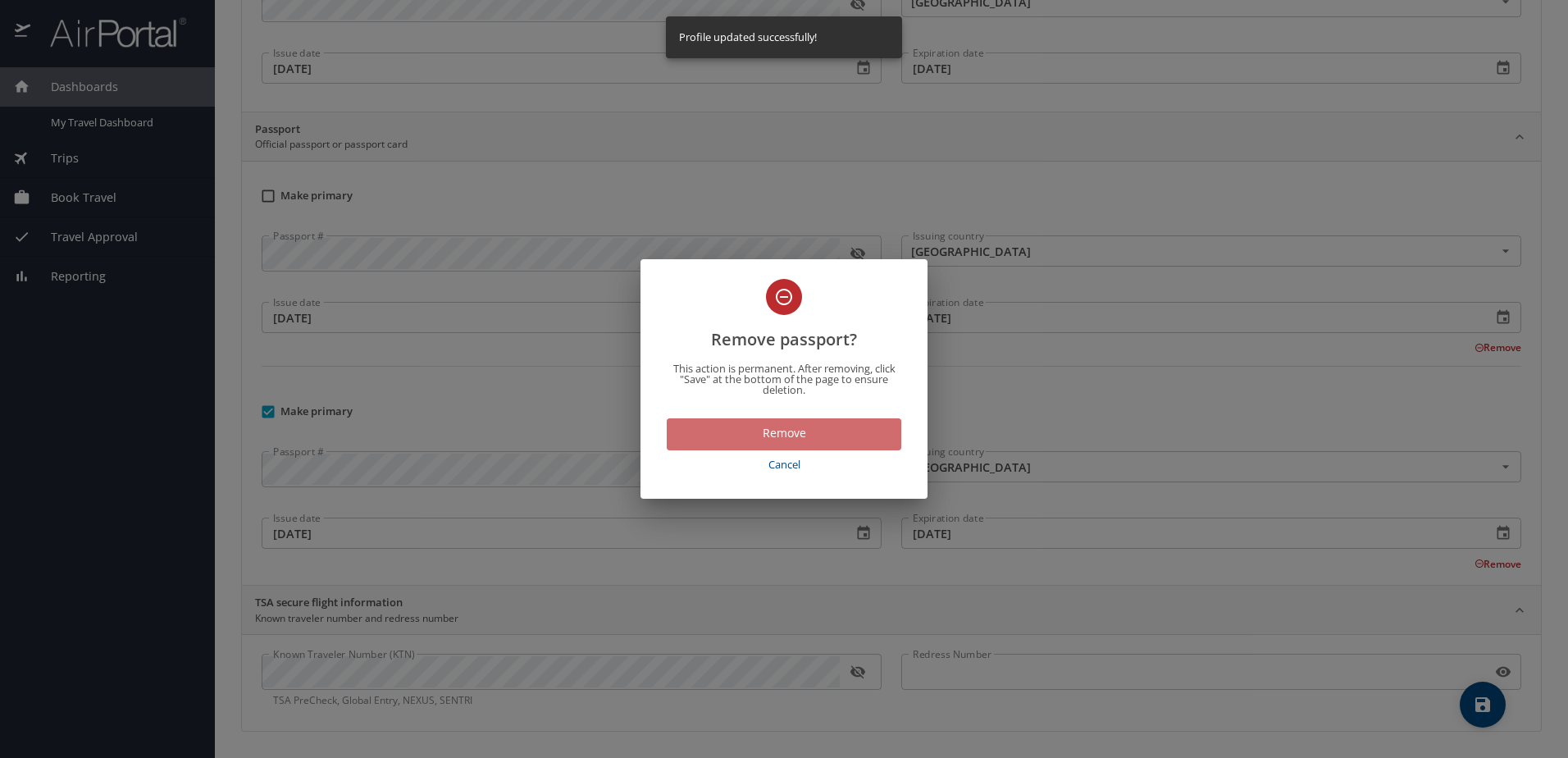
click at [773, 427] on span "Remove" at bounding box center [783, 433] width 208 height 20
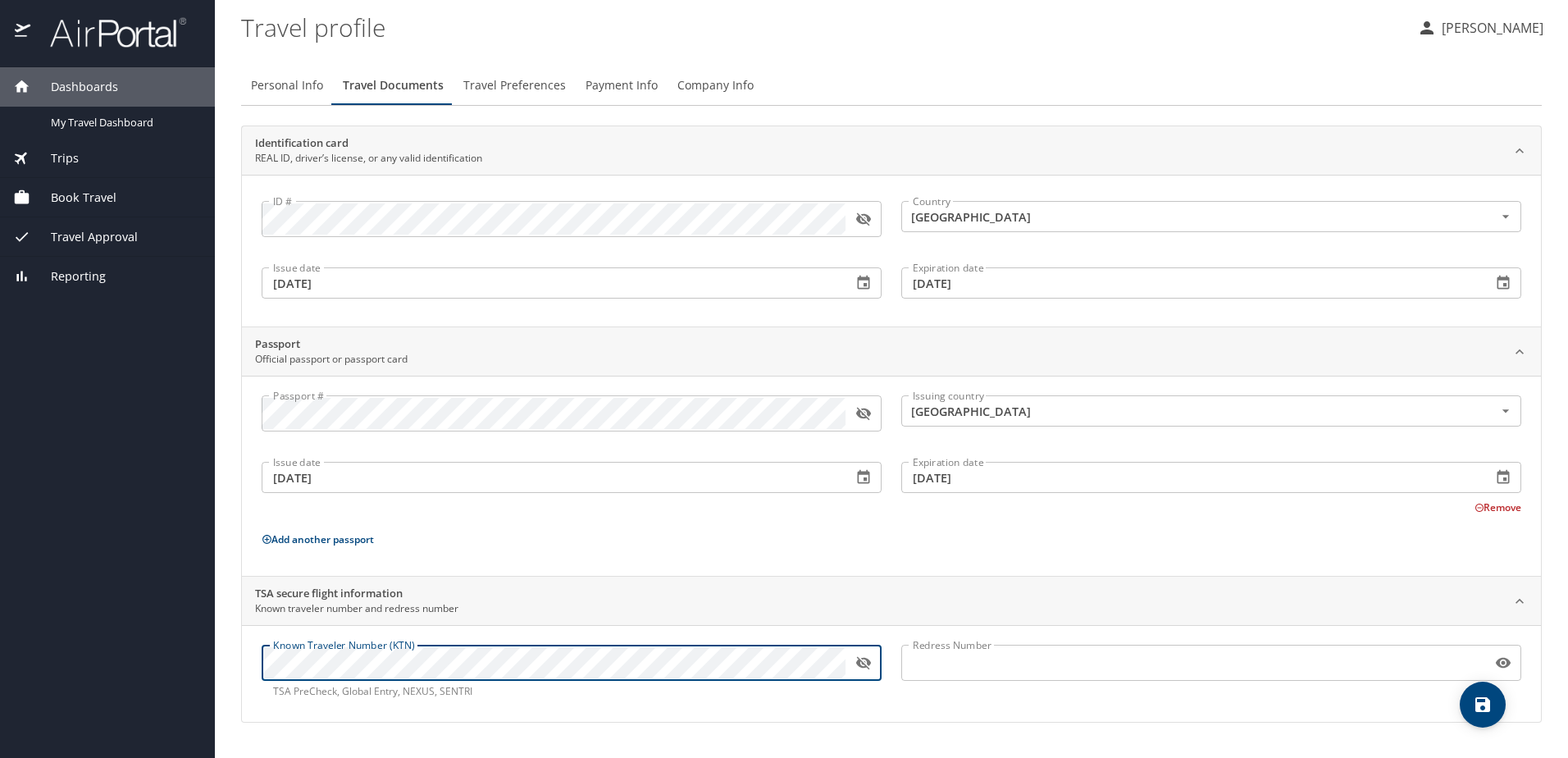
click at [224, 664] on main "Travel profile [PERSON_NAME] Personal Info Travel Documents Travel Preferences …" at bounding box center [891, 379] width 1353 height 758
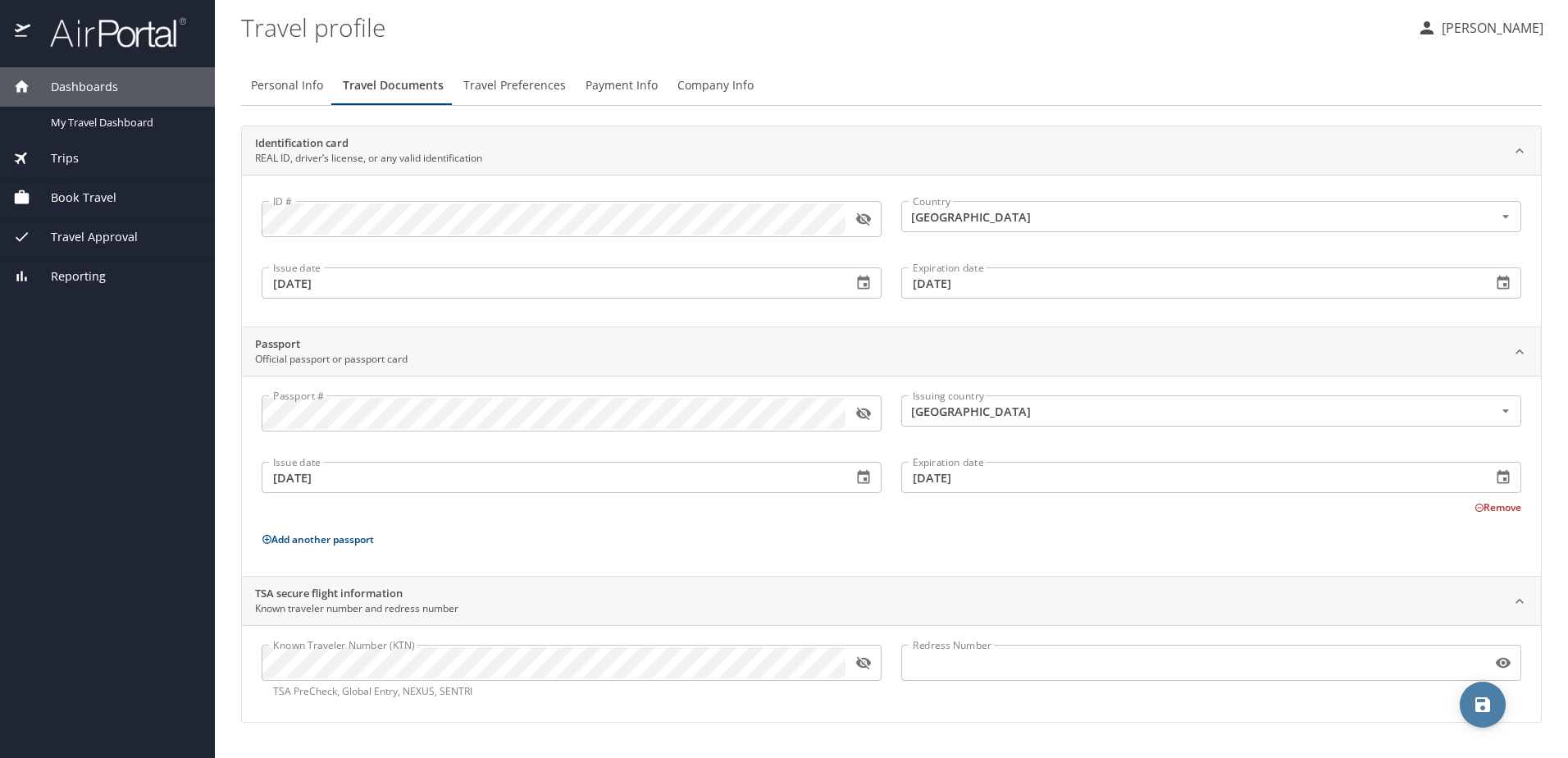
click at [1486, 705] on icon "save" at bounding box center [1482, 703] width 14 height 14
